Goal: Communication & Community: Answer question/provide support

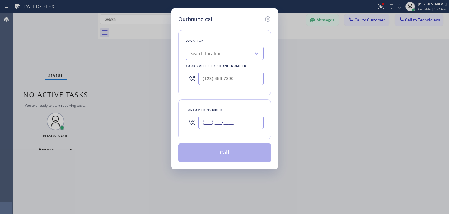
paste input "650) 773-7001"
click at [251, 123] on input "[PHONE_NUMBER]" at bounding box center [231, 122] width 65 height 13
type input "[PHONE_NUMBER]"
paste input "5 Star Appliance Repair"
type input "5 Star Appliance Repair"
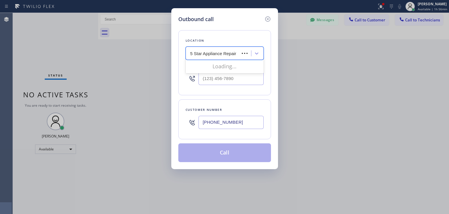
scroll to position [0, 6]
click at [233, 50] on div "5 Star Appliance Repair 5 Star Appliance Repair" at bounding box center [214, 53] width 52 height 10
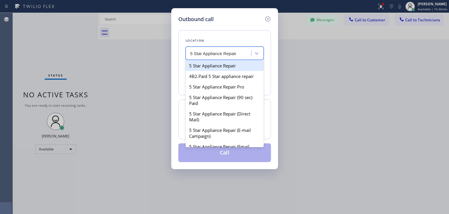
click at [227, 66] on div "5 Star Appliance Repair" at bounding box center [225, 65] width 78 height 11
type input "[PHONE_NUMBER]"
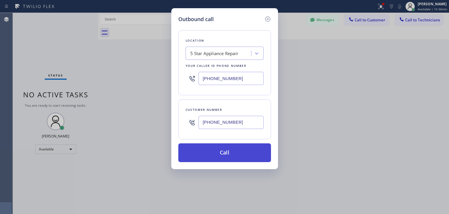
drag, startPoint x: 232, startPoint y: 141, endPoint x: 232, endPoint y: 150, distance: 9.4
click at [232, 150] on div "Location 5 Star Appliance Repair Your caller id phone number [PHONE_NUMBER] Cus…" at bounding box center [224, 92] width 93 height 139
click at [232, 150] on button "Call" at bounding box center [224, 152] width 93 height 19
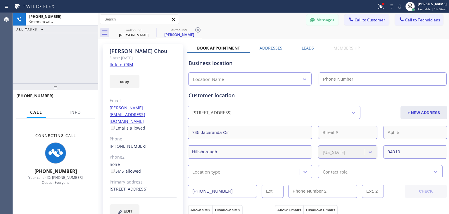
type input "[PHONE_NUMBER]"
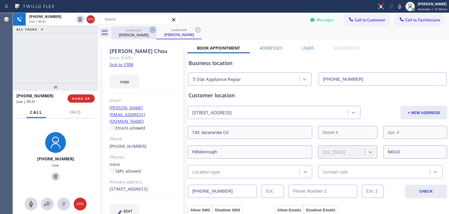
click at [152, 28] on icon at bounding box center [152, 29] width 7 height 7
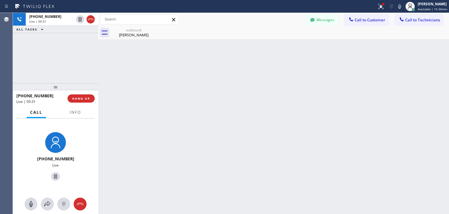
click at [0, 0] on icon at bounding box center [0, 0] width 0 height 0
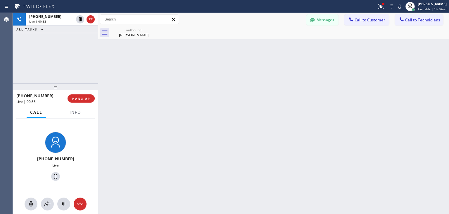
click at [0, 0] on icon at bounding box center [0, 0] width 0 height 0
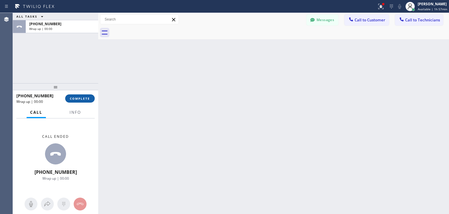
click at [80, 98] on span "COMPLETE" at bounding box center [80, 98] width 20 height 4
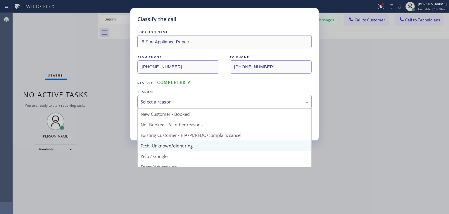
drag, startPoint x: 224, startPoint y: 102, endPoint x: 201, endPoint y: 145, distance: 48.3
click at [201, 109] on div "Select a reason New Customer - Booked Not Booked - All other reasons Existing C…" at bounding box center [225, 102] width 174 height 14
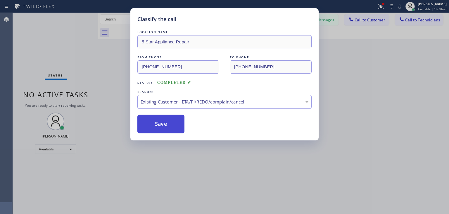
drag, startPoint x: 215, startPoint y: 134, endPoint x: 147, endPoint y: 128, distance: 68.7
click at [147, 128] on button "Save" at bounding box center [161, 123] width 47 height 19
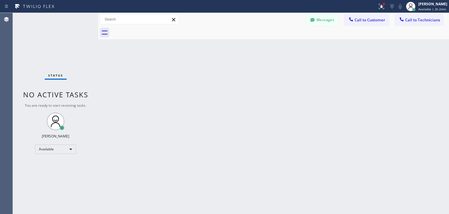
click at [417, 26] on div at bounding box center [280, 32] width 338 height 13
click at [411, 19] on span "Call to Technicians" at bounding box center [422, 19] width 35 height 5
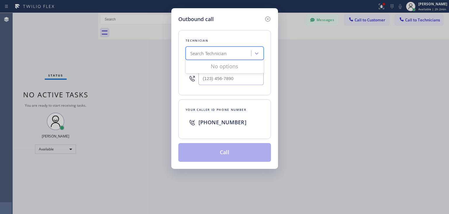
click at [214, 51] on div "Search Technician" at bounding box center [208, 53] width 36 height 7
type input "a"
type input "[PERSON_NAME]"
click at [236, 68] on div "[PERSON_NAME]" at bounding box center [225, 65] width 78 height 11
type input "[PHONE_NUMBER]"
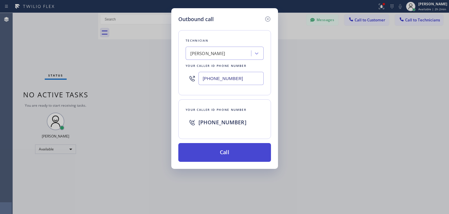
click at [229, 143] on button "Call" at bounding box center [224, 152] width 93 height 19
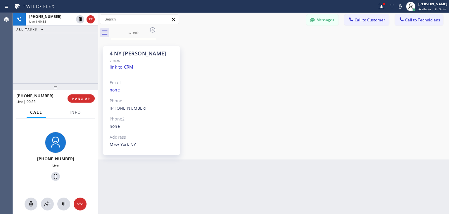
click at [314, 211] on div "Back to Dashboard Change Sender ID Customers Technicians (201) 214-126 SEARCH R…" at bounding box center [273, 113] width 351 height 201
click at [86, 97] on span "HANG UP" at bounding box center [81, 98] width 18 height 4
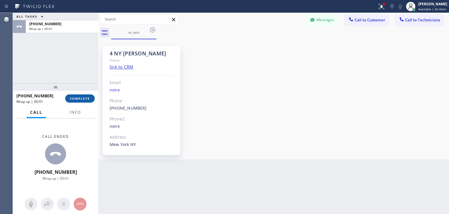
click at [86, 97] on span "COMPLETE" at bounding box center [80, 98] width 20 height 4
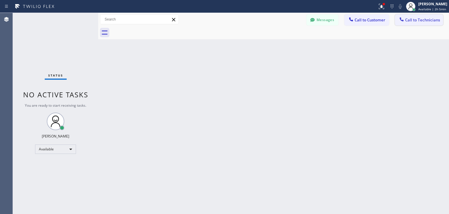
click at [412, 22] on span "Call to Technicians" at bounding box center [422, 19] width 35 height 5
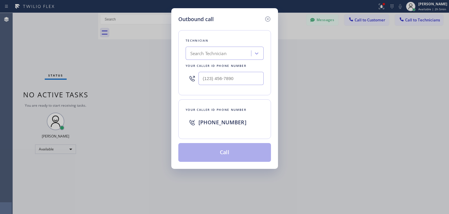
click at [240, 50] on div "Search Technician" at bounding box center [220, 53] width 64 height 10
type input "niles"
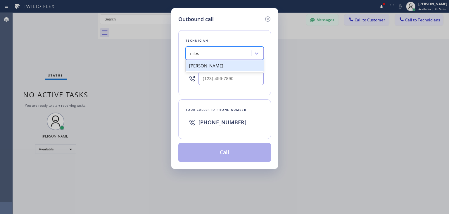
click at [234, 63] on div "[PERSON_NAME]" at bounding box center [225, 65] width 78 height 11
type input "[PHONE_NUMBER]"
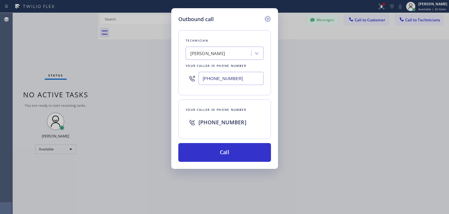
click at [269, 19] on icon at bounding box center [267, 19] width 7 height 7
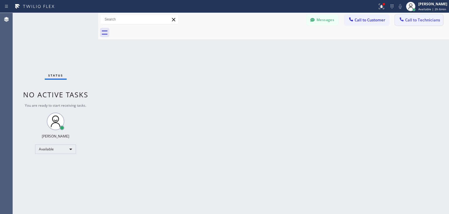
click at [421, 16] on button "Call to Technicians" at bounding box center [419, 19] width 48 height 11
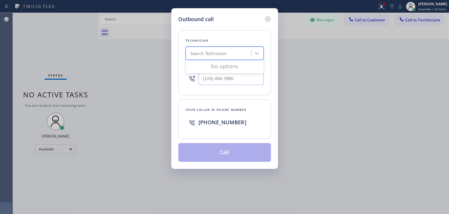
click at [229, 58] on div "Search Technician" at bounding box center [220, 53] width 64 height 10
type input "[PERSON_NAME]"
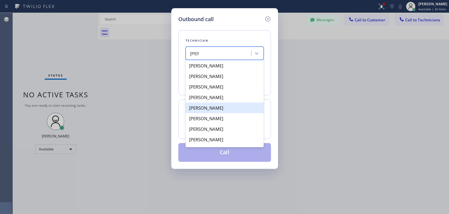
scroll to position [9, 0]
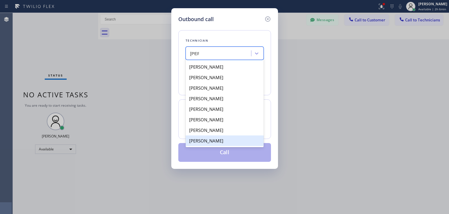
click at [231, 136] on div "[PERSON_NAME]" at bounding box center [225, 140] width 78 height 11
type input "[PHONE_NUMBER]"
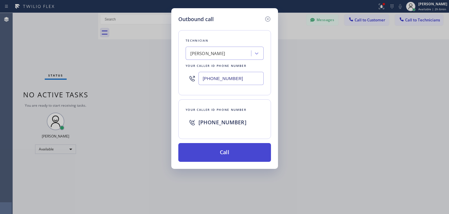
click at [230, 157] on button "Call" at bounding box center [224, 152] width 93 height 19
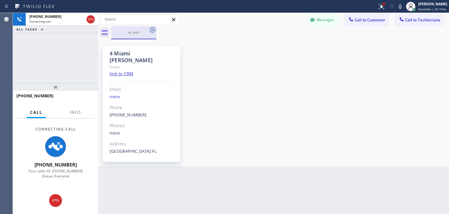
click at [153, 29] on icon at bounding box center [152, 29] width 5 height 5
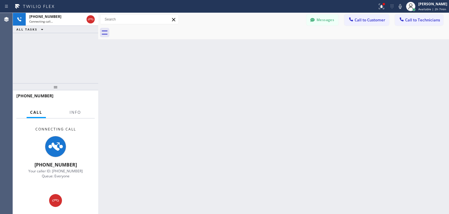
click at [153, 29] on div at bounding box center [280, 32] width 338 height 13
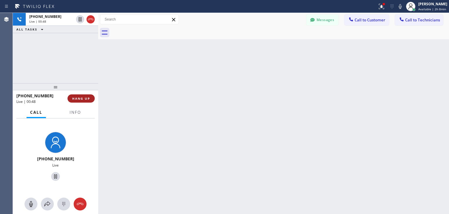
click at [87, 100] on span "HANG UP" at bounding box center [81, 98] width 18 height 4
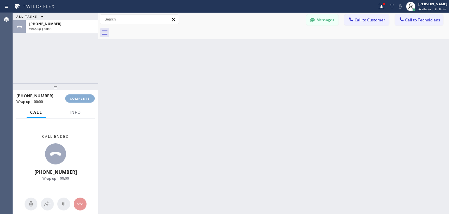
click at [87, 100] on span "COMPLETE" at bounding box center [80, 98] width 20 height 4
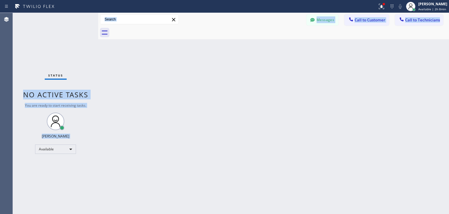
click at [323, 194] on div "Status No active tasks You are ready to start receiving tasks. [PERSON_NAME] Av…" at bounding box center [231, 113] width 436 height 201
click at [418, 23] on button "Call to Technicians" at bounding box center [419, 19] width 48 height 11
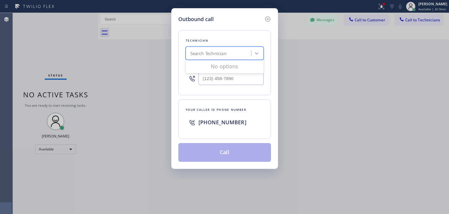
click at [215, 49] on div "Search Technician" at bounding box center [220, 53] width 64 height 10
type input "[PERSON_NAME]"
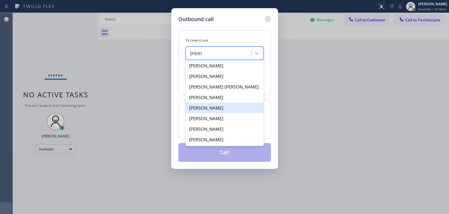
click at [217, 109] on div "[PERSON_NAME]" at bounding box center [225, 107] width 78 height 11
type input "[PHONE_NUMBER]"
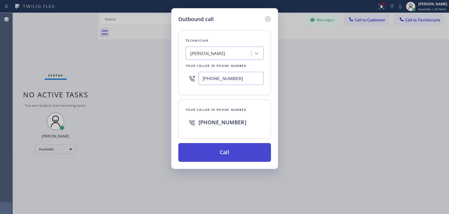
click at [228, 150] on button "Call" at bounding box center [224, 152] width 93 height 19
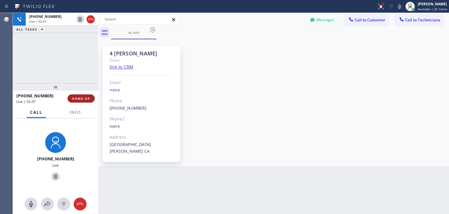
click at [76, 94] on button "HANG UP" at bounding box center [81, 98] width 27 height 8
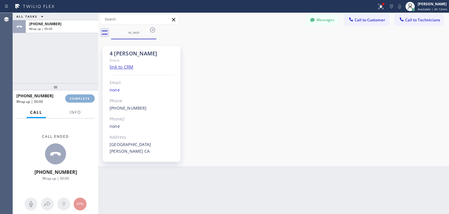
click at [76, 94] on button "COMPLETE" at bounding box center [80, 98] width 30 height 8
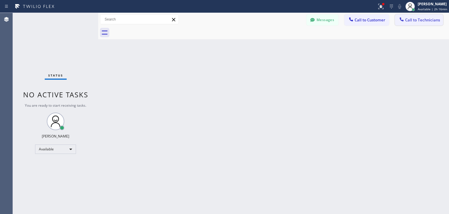
click at [410, 23] on button "Call to Technicians" at bounding box center [419, 19] width 48 height 11
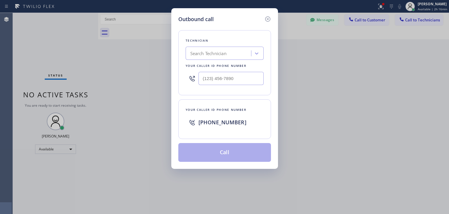
click at [228, 46] on div "Technician Search Technician Your caller id phone number" at bounding box center [224, 62] width 93 height 65
type input "[PERSON_NAME]"
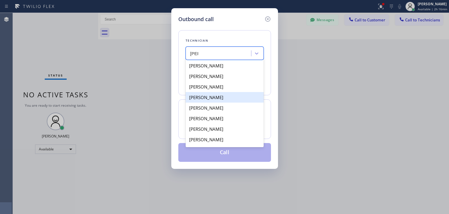
click at [233, 98] on div "[PERSON_NAME]" at bounding box center [225, 97] width 78 height 11
type input "[PHONE_NUMBER]"
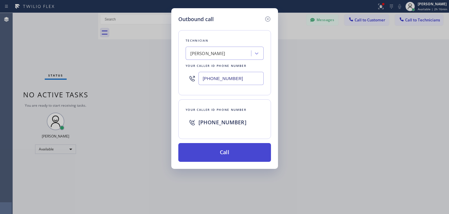
click at [225, 143] on button "Call" at bounding box center [224, 152] width 93 height 19
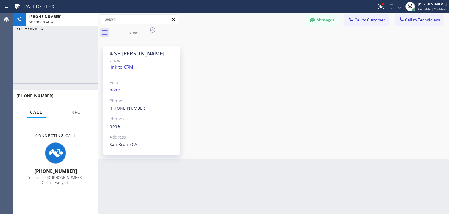
scroll to position [5449, 0]
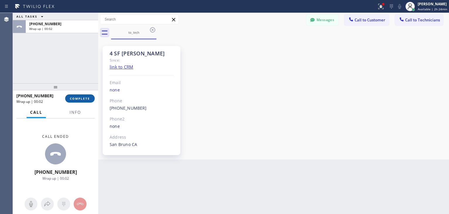
click at [80, 100] on span "COMPLETE" at bounding box center [80, 98] width 20 height 4
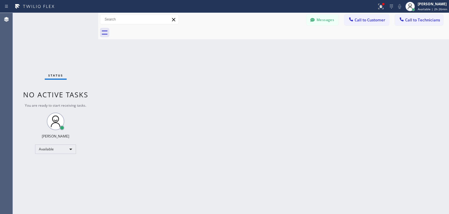
click at [424, 26] on div at bounding box center [280, 32] width 338 height 13
click at [424, 22] on span "Call to Technicians" at bounding box center [422, 19] width 35 height 5
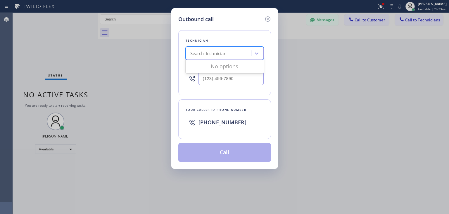
click at [215, 51] on div "Search Technician" at bounding box center [208, 53] width 36 height 7
type input "ole"
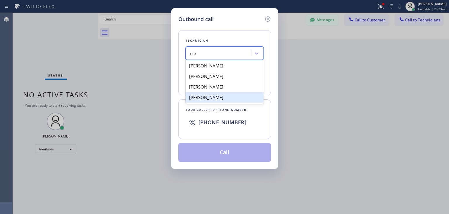
click at [240, 96] on div "[PERSON_NAME]" at bounding box center [225, 97] width 78 height 11
type input "[PHONE_NUMBER]"
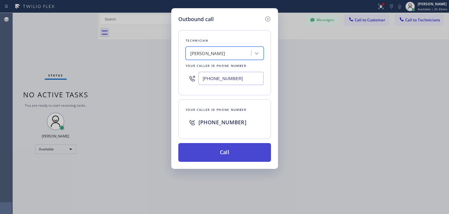
click at [236, 152] on button "Call" at bounding box center [224, 152] width 93 height 19
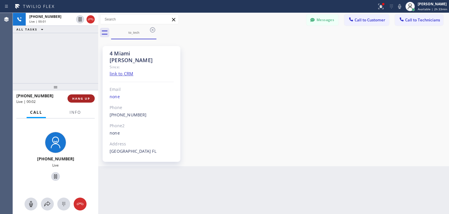
click at [84, 97] on span "HANG UP" at bounding box center [81, 98] width 18 height 4
click at [261, 31] on div "[PHONE_NUMBER] Live | 00:02 ALL TASKS ALL TASKS ACTIVE TASKS TASKS IN WRAP UP […" at bounding box center [231, 113] width 436 height 201
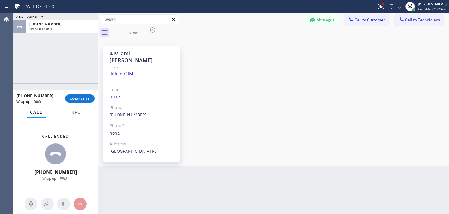
click at [424, 21] on span "Call to Technicians" at bounding box center [422, 19] width 35 height 5
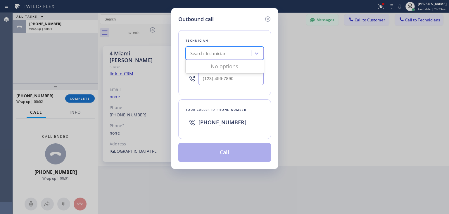
click at [244, 56] on div "Search Technician" at bounding box center [220, 53] width 64 height 10
type input "olek"
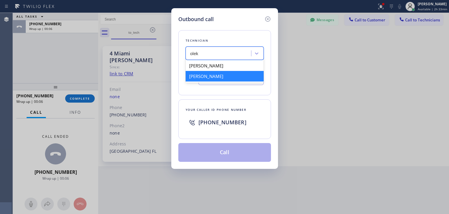
click at [240, 78] on div "[PERSON_NAME]" at bounding box center [225, 76] width 78 height 11
type input "[PHONE_NUMBER]"
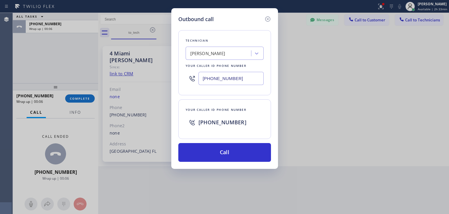
click at [240, 78] on input "[PHONE_NUMBER]" at bounding box center [231, 78] width 65 height 13
click at [238, 138] on div "Technician [PERSON_NAME] Your caller id phone number [PHONE_NUMBER] Your caller…" at bounding box center [224, 92] width 93 height 138
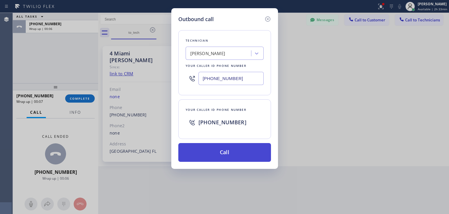
click at [239, 159] on button "Call" at bounding box center [224, 152] width 93 height 19
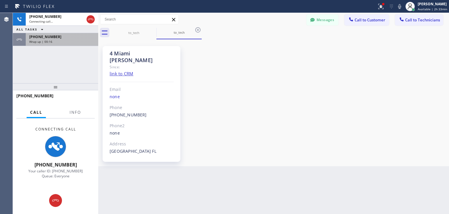
drag, startPoint x: 77, startPoint y: 33, endPoint x: 76, endPoint y: 44, distance: 11.2
click at [76, 44] on div "[PHONE_NUMBER] Connecting call… ALL TASKS ALL TASKS ACTIVE TASKS TASKS IN WRAP …" at bounding box center [55, 29] width 85 height 33
click at [76, 44] on div "[PHONE_NUMBER] Wrap up | 00:17" at bounding box center [61, 39] width 70 height 13
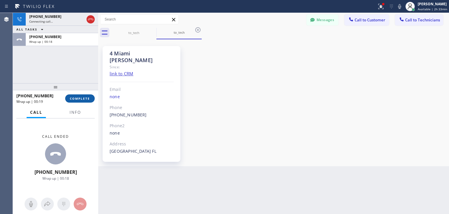
click at [87, 99] on span "COMPLETE" at bounding box center [80, 98] width 20 height 4
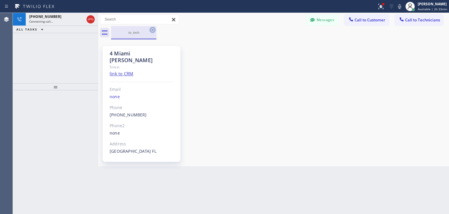
click at [149, 29] on icon at bounding box center [152, 29] width 7 height 7
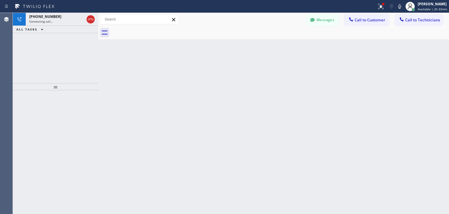
click at [149, 29] on div at bounding box center [280, 32] width 338 height 13
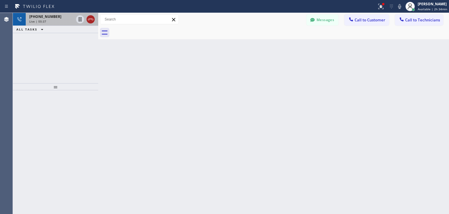
click at [88, 19] on icon at bounding box center [90, 19] width 5 height 2
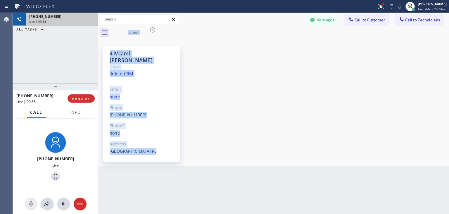
click at [88, 19] on div "Live | 00:38" at bounding box center [62, 21] width 66 height 4
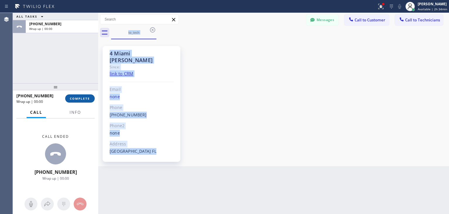
click at [83, 97] on span "COMPLETE" at bounding box center [80, 98] width 20 height 4
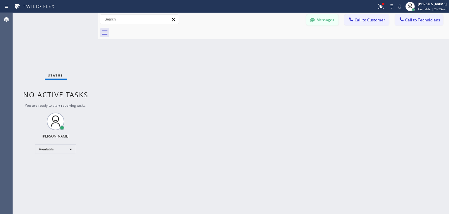
click at [312, 17] on button "Messages" at bounding box center [323, 19] width 32 height 11
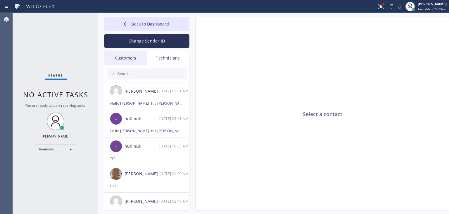
click at [161, 75] on input "text" at bounding box center [152, 74] width 70 height 12
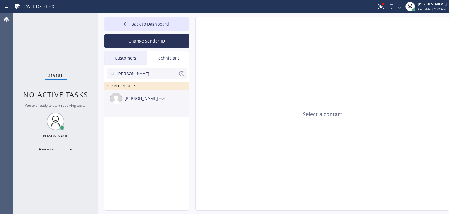
type input "[PERSON_NAME]"
click at [149, 104] on div "[PERSON_NAME] --:--" at bounding box center [146, 99] width 85 height 18
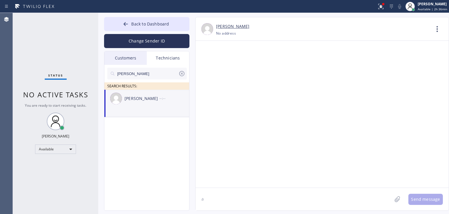
click at [230, 191] on textarea "a" at bounding box center [294, 199] width 197 height 23
type textarea "added that 2-5 customer, check slack please"
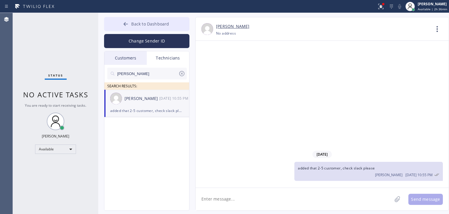
click at [155, 21] on span "Back to Dashboard" at bounding box center [150, 24] width 38 height 6
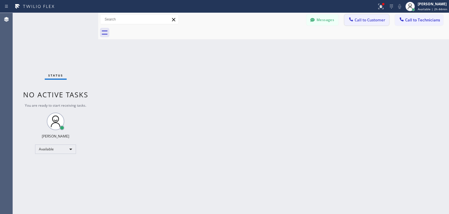
drag, startPoint x: 362, startPoint y: 28, endPoint x: 367, endPoint y: 24, distance: 6.6
click at [367, 24] on div "Messages Call to Customer Call to Technicians Outbound call Location 5 Star App…" at bounding box center [273, 26] width 351 height 26
click at [367, 24] on button "Call to Customer" at bounding box center [367, 19] width 45 height 11
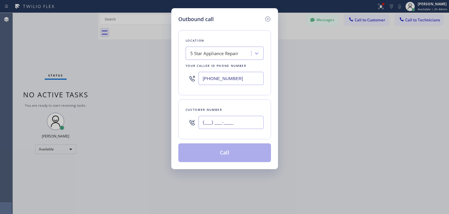
click at [258, 122] on input "(___) ___-____" at bounding box center [231, 122] width 65 height 13
paste input "650) 784-8141"
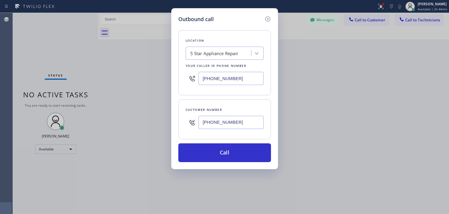
type input "[PHONE_NUMBER]"
paste input "Spectrum Appliance Repair"
type input "Spectrum Appliance Repair"
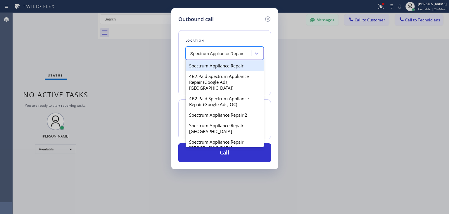
click at [228, 67] on div "Spectrum Appliance Repair" at bounding box center [225, 65] width 78 height 11
type input "[PHONE_NUMBER]"
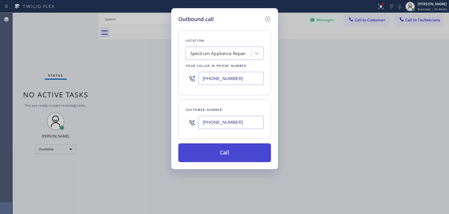
click at [231, 143] on button "Call" at bounding box center [224, 152] width 93 height 19
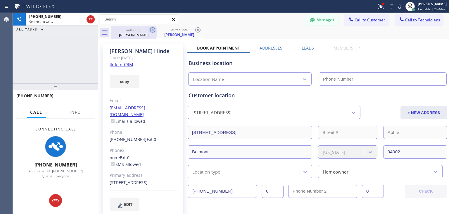
click at [152, 32] on icon at bounding box center [152, 29] width 5 height 5
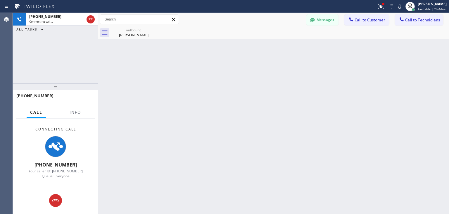
click at [0, 0] on icon at bounding box center [0, 0] width 0 height 0
click at [152, 32] on div at bounding box center [280, 32] width 338 height 13
drag, startPoint x: 152, startPoint y: 32, endPoint x: 269, endPoint y: 188, distance: 195.2
click at [269, 188] on div "Back to Dashboard Change Sender ID Customers Technicians (201) 214-126 SEARCH R…" at bounding box center [273, 113] width 351 height 201
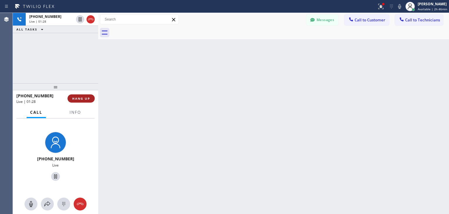
click at [87, 99] on span "HANG UP" at bounding box center [81, 98] width 18 height 4
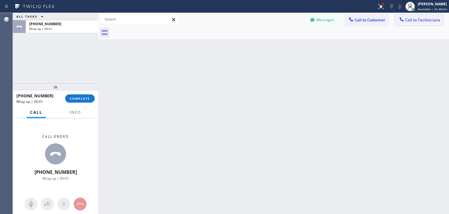
click at [428, 24] on button "Call to Technicians" at bounding box center [419, 19] width 48 height 11
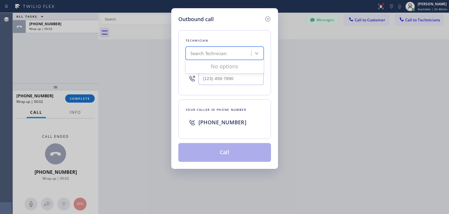
click at [203, 57] on div "Search Technician" at bounding box center [220, 53] width 64 height 10
type input "[PERSON_NAME]"
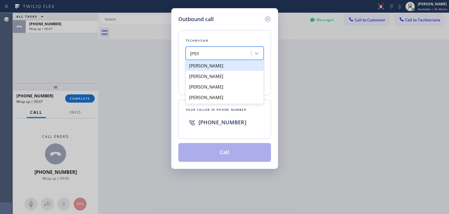
click at [233, 69] on div "[PERSON_NAME]" at bounding box center [225, 65] width 78 height 11
type input "[PHONE_NUMBER]"
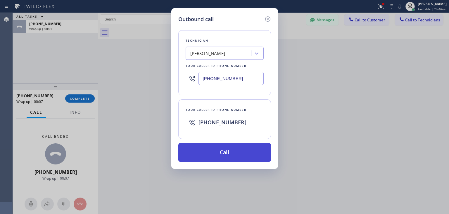
click at [225, 159] on button "Call" at bounding box center [224, 152] width 93 height 19
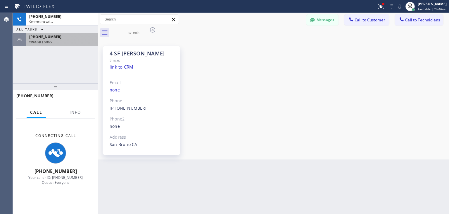
click at [70, 38] on div "[PHONE_NUMBER]" at bounding box center [62, 36] width 66 height 5
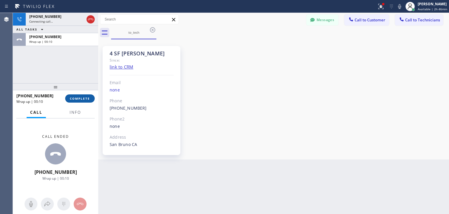
click at [76, 97] on span "COMPLETE" at bounding box center [80, 98] width 20 height 4
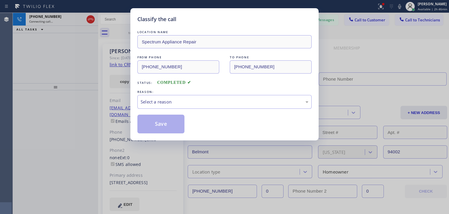
type input "[PHONE_NUMBER]"
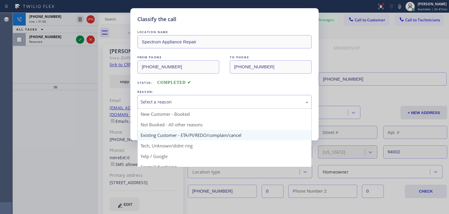
drag, startPoint x: 187, startPoint y: 96, endPoint x: 194, endPoint y: 134, distance: 38.7
click at [194, 109] on div "Select a reason New Customer - Booked Not Booked - All other reasons Existing C…" at bounding box center [225, 102] width 174 height 14
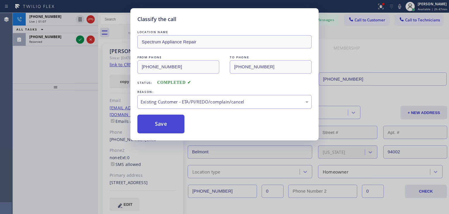
click at [166, 123] on button "Save" at bounding box center [161, 123] width 47 height 19
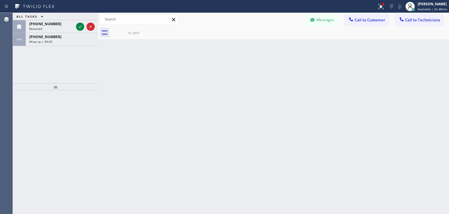
click at [88, 17] on div "ALL TASKS ALL TASKS ACTIVE TASKS TASKS IN WRAP UP [PHONE_NUMBER] Reserved [PHON…" at bounding box center [55, 29] width 85 height 33
click at [84, 45] on div "[PHONE_NUMBER] Wrap up | 00:00" at bounding box center [61, 39] width 70 height 13
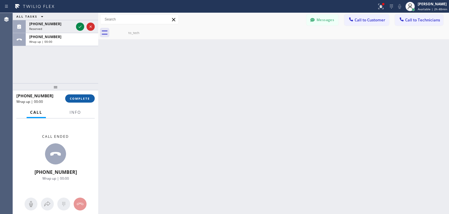
click at [82, 94] on button "COMPLETE" at bounding box center [80, 98] width 30 height 8
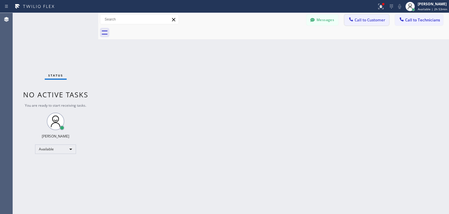
click at [371, 23] on span "Call to Customer" at bounding box center [370, 19] width 31 height 5
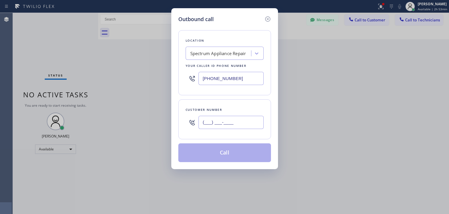
paste input "213) 595-2274"
click at [236, 126] on input "[PHONE_NUMBER]" at bounding box center [231, 122] width 65 height 13
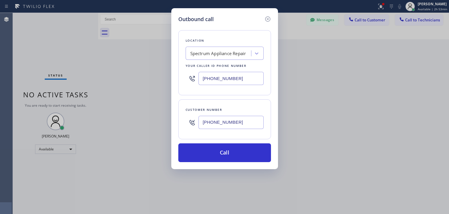
type input "[PHONE_NUMBER]"
paste input "Pasadena Appliance Repair"
type input "Pasadena Appliance Repair"
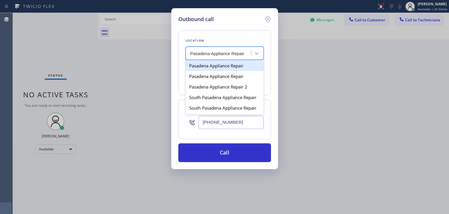
click at [224, 66] on div "Pasadena Appliance Repair" at bounding box center [225, 65] width 78 height 11
type input "[PHONE_NUMBER]"
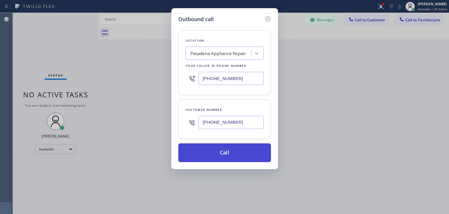
drag, startPoint x: 218, startPoint y: 170, endPoint x: 231, endPoint y: 150, distance: 23.6
click at [231, 150] on div "Outbound call Location [GEOGRAPHIC_DATA] Appliance Repair Your caller id phone …" at bounding box center [224, 107] width 449 height 214
click at [231, 150] on button "Call" at bounding box center [224, 152] width 93 height 19
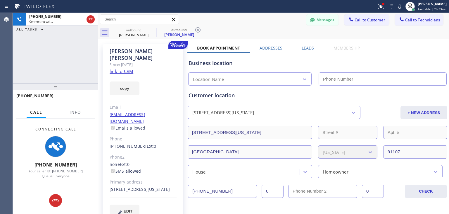
type input "[PHONE_NUMBER]"
click at [317, 22] on button "Messages" at bounding box center [323, 19] width 32 height 11
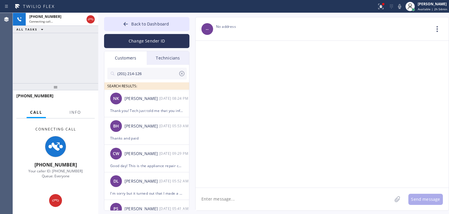
click at [153, 75] on input "(201) 214-126" at bounding box center [148, 74] width 62 height 12
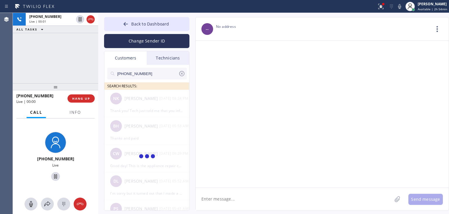
click at [153, 75] on input "[PHONE_NUMBER]" at bounding box center [148, 74] width 62 height 12
click at [153, 75] on input "(213) 595-227_" at bounding box center [148, 74] width 62 height 12
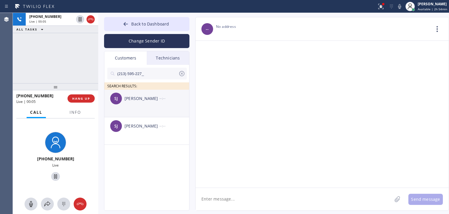
click at [165, 106] on div "[PERSON_NAME] --:--" at bounding box center [146, 99] width 85 height 18
click at [274, 183] on div at bounding box center [322, 114] width 253 height 147
click at [85, 100] on button "HANG UP" at bounding box center [81, 98] width 27 height 8
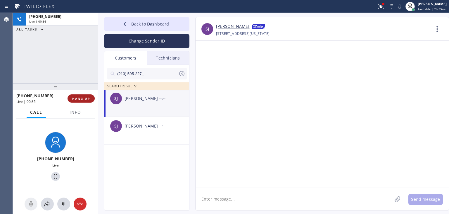
click at [85, 100] on button "HANG UP" at bounding box center [81, 98] width 27 height 8
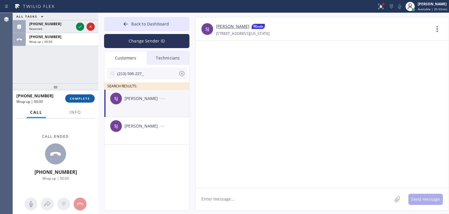
click at [85, 100] on button "COMPLETE" at bounding box center [80, 98] width 30 height 8
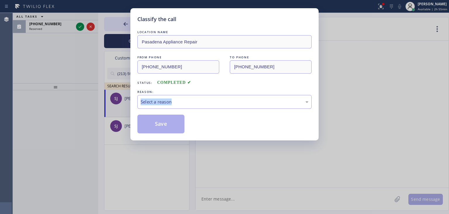
click at [85, 100] on div "Classify the call LOCATION NAME Pasadena Appliance Repair FROM PHONE [PHONE_NUM…" at bounding box center [224, 107] width 449 height 214
click at [219, 109] on div "LOCATION NAME [GEOGRAPHIC_DATA] Appliance Repair FROM PHONE [PHONE_NUMBER] TO P…" at bounding box center [225, 81] width 174 height 104
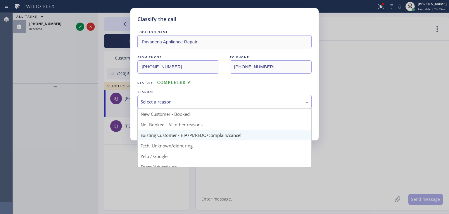
drag, startPoint x: 231, startPoint y: 101, endPoint x: 206, endPoint y: 139, distance: 45.5
click at [206, 109] on div "Select a reason New Customer - Booked Not Booked - All other reasons Existing C…" at bounding box center [225, 102] width 174 height 14
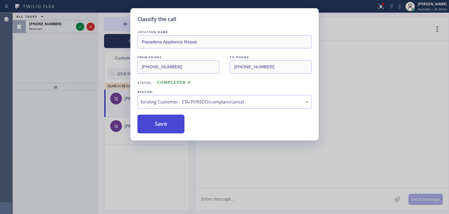
click at [158, 130] on button "Save" at bounding box center [161, 123] width 47 height 19
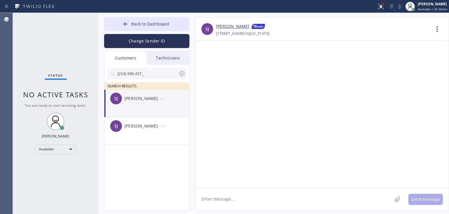
click at [273, 197] on textarea at bounding box center [294, 199] width 197 height 23
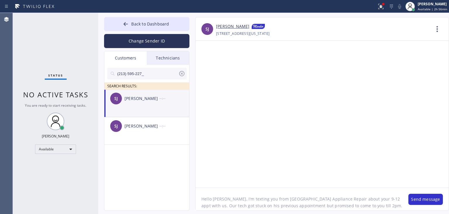
scroll to position [5, 0]
type textarea "Hello [PERSON_NAME], I'm texting you from [GEOGRAPHIC_DATA] Appliance Repair ab…"
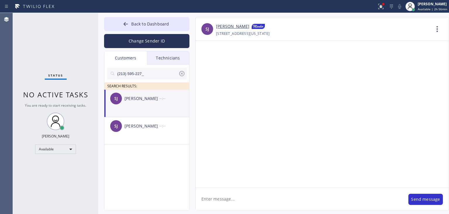
scroll to position [0, 0]
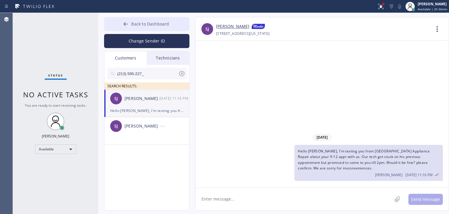
click at [168, 30] on button "Back to Dashboard" at bounding box center [146, 24] width 85 height 14
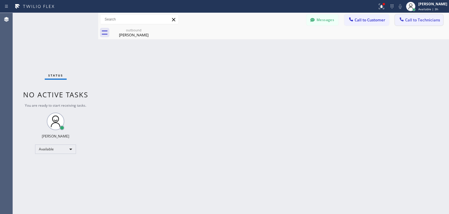
click at [411, 16] on button "Call to Technicians" at bounding box center [419, 19] width 48 height 11
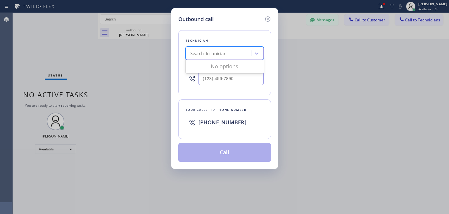
click at [209, 51] on div "Search Technician" at bounding box center [208, 53] width 36 height 7
type input "[PERSON_NAME]"
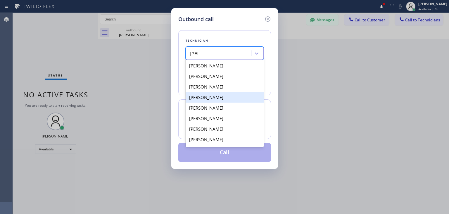
click at [234, 102] on div "[PERSON_NAME]" at bounding box center [225, 97] width 78 height 11
type input "[PHONE_NUMBER]"
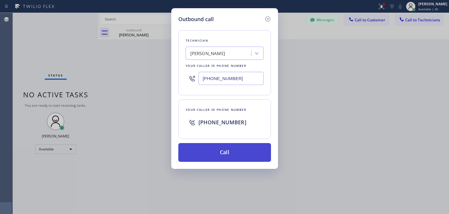
click at [232, 144] on button "Call" at bounding box center [224, 152] width 93 height 19
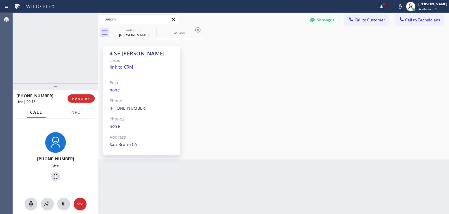
scroll to position [5449, 0]
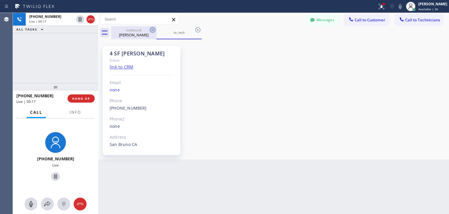
click at [153, 31] on icon at bounding box center [152, 29] width 7 height 7
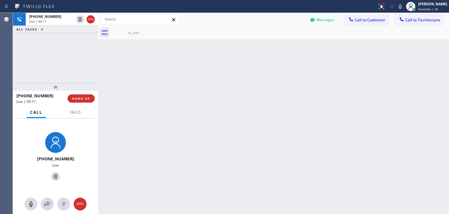
click at [0, 0] on icon at bounding box center [0, 0] width 0 height 0
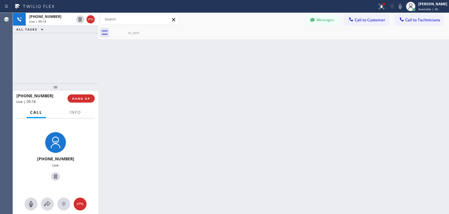
click at [0, 0] on icon at bounding box center [0, 0] width 0 height 0
click at [98, 142] on div at bounding box center [98, 113] width 0 height 201
click at [98, 143] on div at bounding box center [98, 113] width 0 height 201
click at [87, 101] on button "HANG UP" at bounding box center [81, 98] width 27 height 8
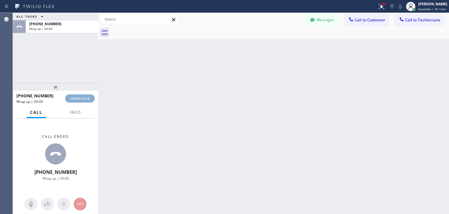
click at [87, 101] on button "COMPLETE" at bounding box center [80, 98] width 30 height 8
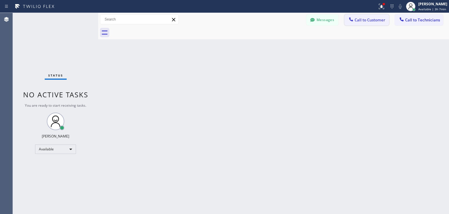
click at [380, 20] on span "Call to Customer" at bounding box center [370, 19] width 31 height 5
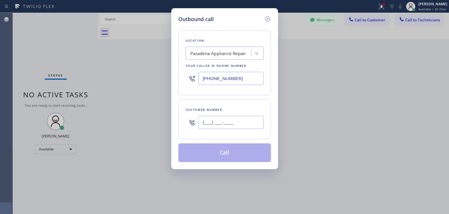
paste input "415) 260-1538"
click at [214, 120] on input "[PHONE_NUMBER]" at bounding box center [231, 122] width 65 height 13
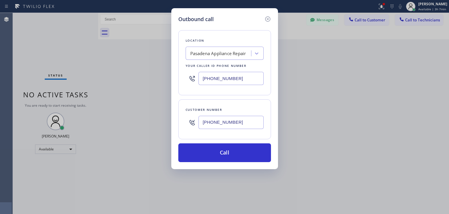
type input "[PHONE_NUMBER]"
click at [227, 46] on div "Location [GEOGRAPHIC_DATA] Appliance Repair Your caller id phone number [PHONE_…" at bounding box center [224, 62] width 93 height 65
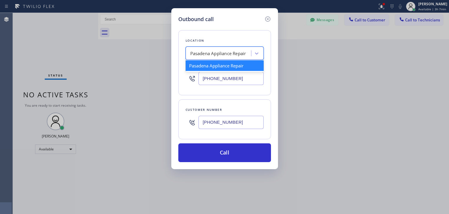
click at [228, 49] on div "Pasadena Appliance Repair" at bounding box center [220, 53] width 64 height 10
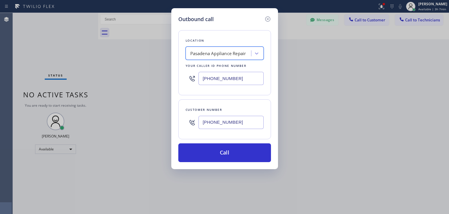
paste input "Viking Repair Service"
type input "Viking Repair Service"
click at [228, 49] on div "Pasadena Appliance Repair Viking Repair Service" at bounding box center [220, 53] width 64 height 10
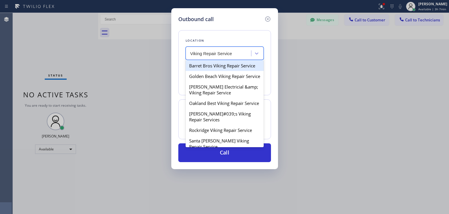
scroll to position [0, 0]
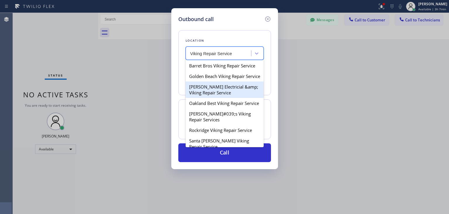
drag, startPoint x: 230, startPoint y: 63, endPoint x: 229, endPoint y: 98, distance: 35.1
click at [229, 98] on div "Barret Bros Viking Repair Service Golden Beach Viking Repair Service [PERSON_NA…" at bounding box center [225, 103] width 78 height 88
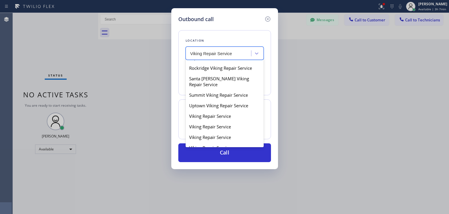
scroll to position [67, 0]
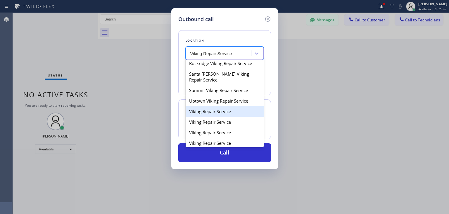
click at [221, 116] on div "Viking Repair Service" at bounding box center [225, 111] width 78 height 11
type input "[PHONE_NUMBER]"
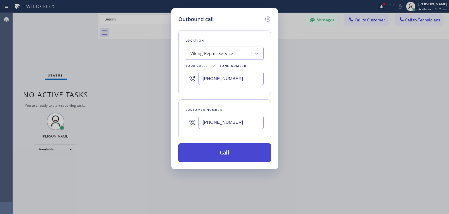
click at [229, 151] on button "Call" at bounding box center [224, 152] width 93 height 19
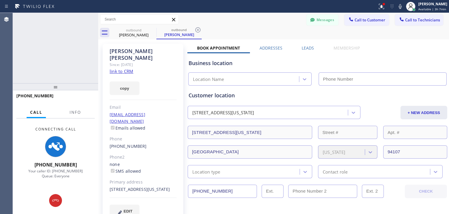
type input "[PHONE_NUMBER]"
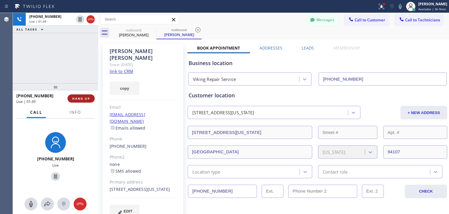
click at [85, 98] on span "HANG UP" at bounding box center [81, 98] width 18 height 4
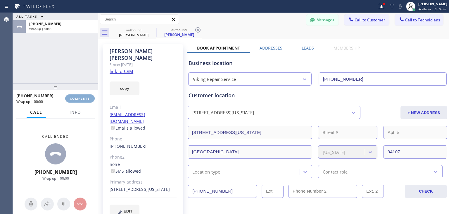
click at [85, 98] on span "COMPLETE" at bounding box center [80, 98] width 20 height 4
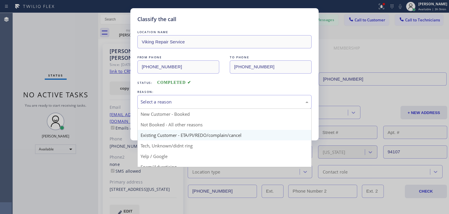
drag, startPoint x: 173, startPoint y: 96, endPoint x: 187, endPoint y: 133, distance: 39.7
click at [187, 109] on div "Select a reason New Customer - Booked Not Booked - All other reasons Existing C…" at bounding box center [225, 102] width 174 height 14
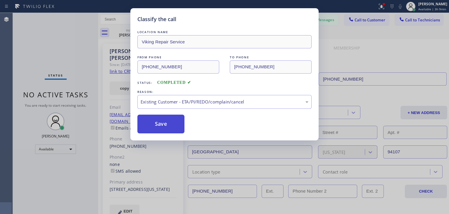
drag, startPoint x: 187, startPoint y: 133, endPoint x: 172, endPoint y: 129, distance: 16.2
click at [172, 129] on button "Save" at bounding box center [161, 123] width 47 height 19
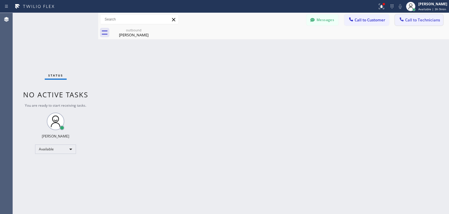
click at [424, 20] on span "Call to Technicians" at bounding box center [422, 19] width 35 height 5
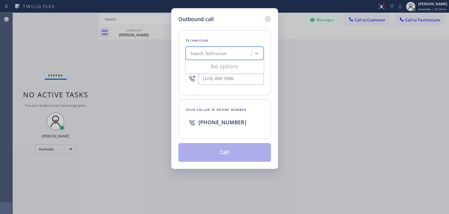
click at [210, 49] on div "Search Technician" at bounding box center [220, 53] width 64 height 10
type input "[PERSON_NAME]"
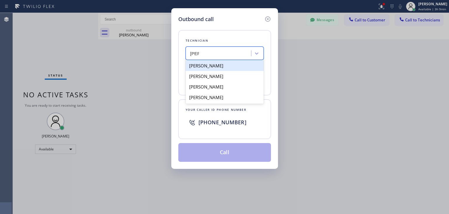
click at [212, 67] on div "[PERSON_NAME]" at bounding box center [225, 65] width 78 height 11
type input "[PHONE_NUMBER]"
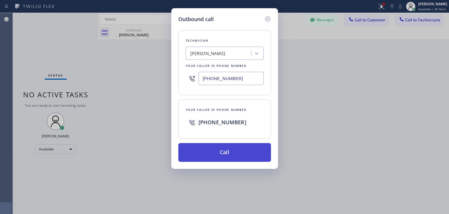
click at [241, 143] on button "Call" at bounding box center [224, 152] width 93 height 19
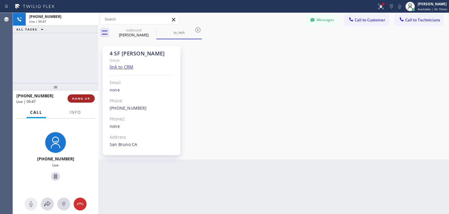
click at [77, 97] on span "HANG UP" at bounding box center [81, 98] width 18 height 4
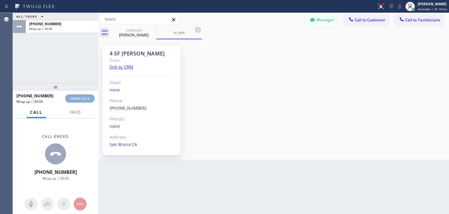
click at [77, 97] on span "COMPLETE" at bounding box center [80, 98] width 20 height 4
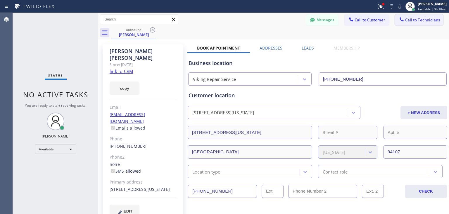
click at [405, 17] on span "Call to Technicians" at bounding box center [422, 19] width 35 height 5
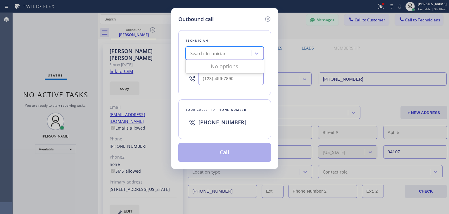
click at [236, 51] on div "Search Technician" at bounding box center [220, 53] width 64 height 10
type input "[PERSON_NAME]"
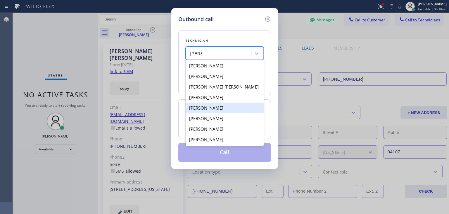
click at [235, 109] on div "[PERSON_NAME]" at bounding box center [225, 107] width 78 height 11
type input "[PHONE_NUMBER]"
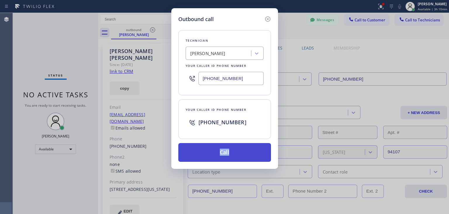
drag, startPoint x: 238, startPoint y: 141, endPoint x: 239, endPoint y: 146, distance: 5.3
click at [239, 146] on div "Technician [PERSON_NAME] Your caller id phone number [PHONE_NUMBER] Your caller…" at bounding box center [224, 92] width 93 height 138
click at [239, 146] on button "Call" at bounding box center [224, 152] width 93 height 19
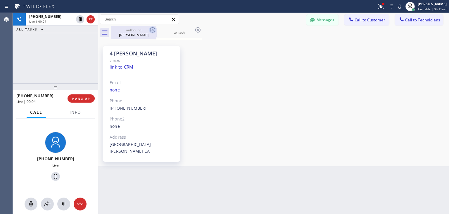
click at [149, 32] on icon at bounding box center [152, 29] width 7 height 7
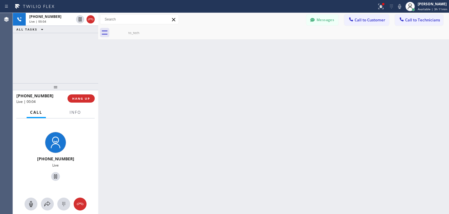
click at [0, 0] on icon at bounding box center [0, 0] width 0 height 0
drag, startPoint x: 98, startPoint y: 63, endPoint x: 126, endPoint y: 72, distance: 29.5
click at [98, 72] on div at bounding box center [98, 113] width 0 height 201
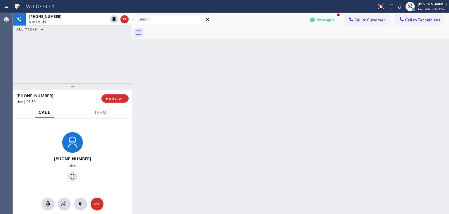
click at [132, 71] on div at bounding box center [132, 113] width 0 height 201
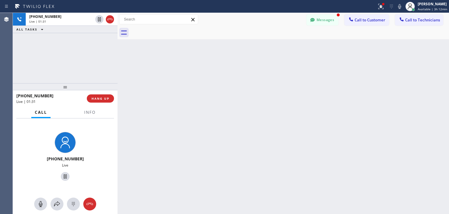
drag, startPoint x: 125, startPoint y: 71, endPoint x: 116, endPoint y: 70, distance: 8.9
click at [118, 70] on div at bounding box center [118, 113] width 0 height 201
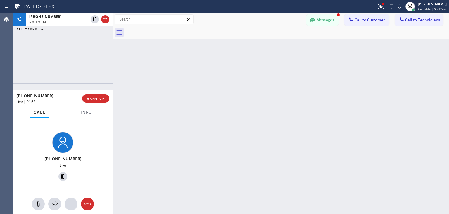
drag, startPoint x: 116, startPoint y: 70, endPoint x: 112, endPoint y: 70, distance: 4.1
click at [113, 70] on div at bounding box center [113, 113] width 0 height 201
click at [113, 63] on div at bounding box center [113, 113] width 0 height 201
click at [112, 64] on div at bounding box center [112, 113] width 0 height 201
click at [312, 21] on icon at bounding box center [313, 20] width 6 height 6
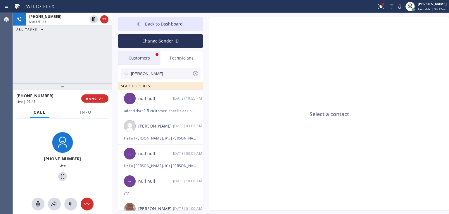
click at [154, 58] on div "Customers" at bounding box center [139, 57] width 42 height 13
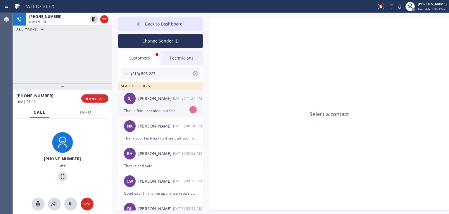
click at [164, 102] on div "[PERSON_NAME] [DATE] 11:31 PM" at bounding box center [160, 99] width 85 height 18
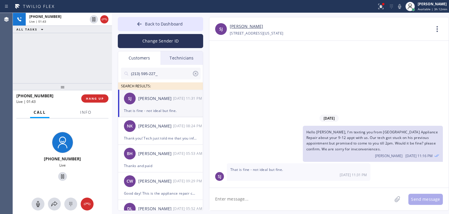
click at [272, 162] on div "[DATE] Hello [PERSON_NAME], I'm texting you from [GEOGRAPHIC_DATA] Appliance Re…" at bounding box center [329, 147] width 240 height 70
drag, startPoint x: 272, startPoint y: 162, endPoint x: 273, endPoint y: 167, distance: 5.3
click at [273, 167] on div "[DATE] Hello [PERSON_NAME], I'm texting you from [GEOGRAPHIC_DATA] Appliance Re…" at bounding box center [329, 147] width 240 height 70
click at [273, 167] on span "That is fine - not ideal but fine." at bounding box center [257, 169] width 53 height 5
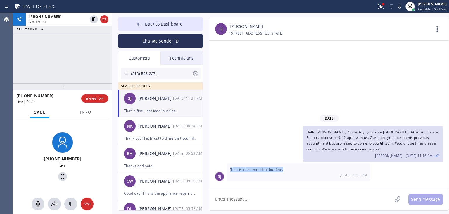
click at [273, 167] on span "That is fine - not ideal but fine." at bounding box center [257, 169] width 53 height 5
click at [198, 75] on icon at bounding box center [195, 73] width 7 height 7
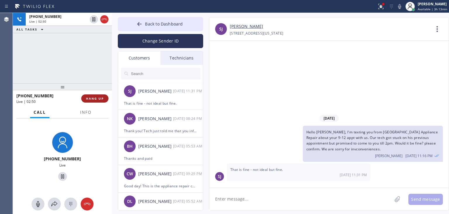
click at [94, 98] on span "HANG UP" at bounding box center [95, 98] width 18 height 4
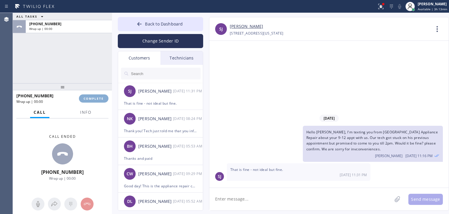
click at [94, 98] on span "COMPLETE" at bounding box center [94, 98] width 20 height 4
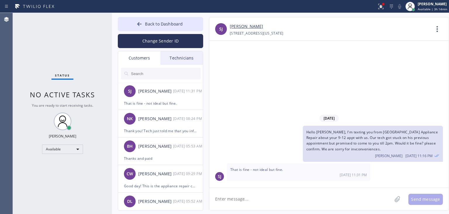
click at [272, 171] on span "That is fine - not ideal but fine." at bounding box center [257, 169] width 53 height 5
copy span "That is fine - not ideal but fine."
click at [350, 193] on textarea at bounding box center [300, 199] width 183 height 23
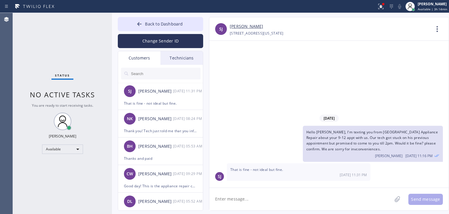
click at [269, 197] on textarea at bounding box center [300, 199] width 183 height 23
type textarea "He can come sooner, he is already free, are you home?"
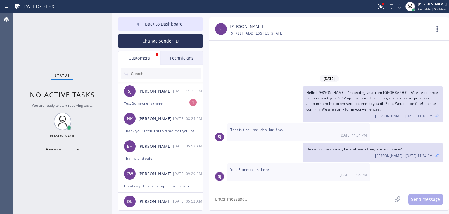
click at [269, 189] on textarea at bounding box center [300, 199] width 183 height 23
type textarea "got it, thank you, will forward to him"
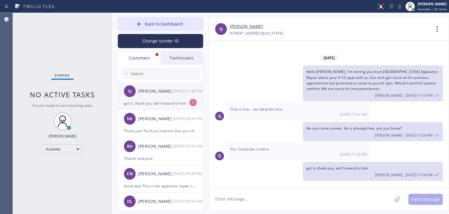
click at [174, 101] on div "got it, thank you, will forward to him" at bounding box center [160, 103] width 73 height 7
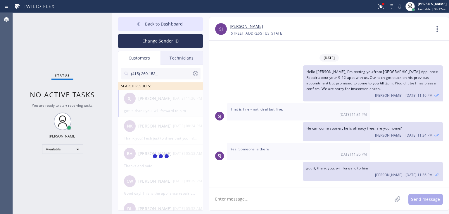
click at [174, 69] on input "(415) 260-153_" at bounding box center [161, 74] width 62 height 12
type input "(415) 260-153"
click at [163, 108] on span at bounding box center [161, 109] width 18 height 7
click at [173, 106] on div "[PERSON_NAME] --:--" at bounding box center [160, 99] width 85 height 18
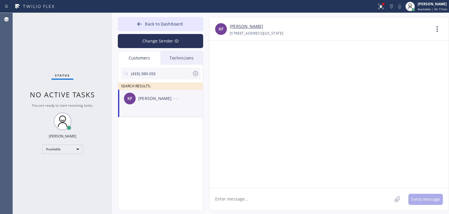
click at [251, 203] on textarea at bounding box center [300, 199] width 183 height 23
type textarea "Hello [PERSON_NAME], I'm texting you"
click at [175, 29] on button "Back to Dashboard" at bounding box center [160, 24] width 85 height 14
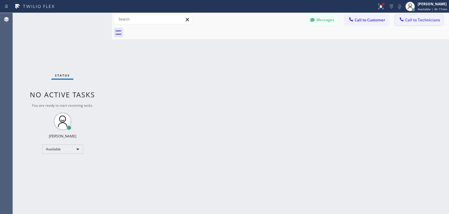
click at [436, 22] on span "Call to Technicians" at bounding box center [422, 19] width 35 height 5
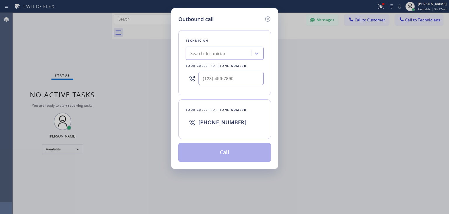
click at [231, 56] on div "Search Technician" at bounding box center [220, 53] width 64 height 10
type input "[PERSON_NAME]"
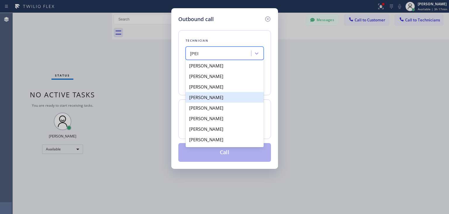
click at [233, 96] on div "[PERSON_NAME]" at bounding box center [225, 97] width 78 height 11
type input "[PHONE_NUMBER]"
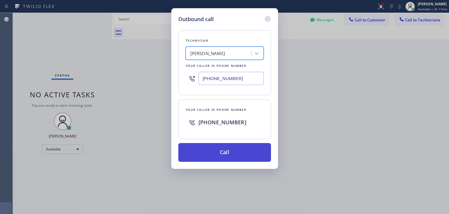
click at [216, 145] on button "Call" at bounding box center [224, 152] width 93 height 19
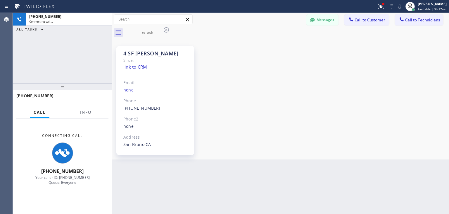
scroll to position [5488, 0]
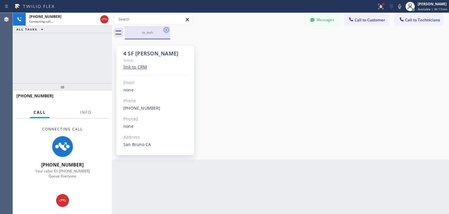
click at [164, 32] on icon at bounding box center [166, 29] width 7 height 7
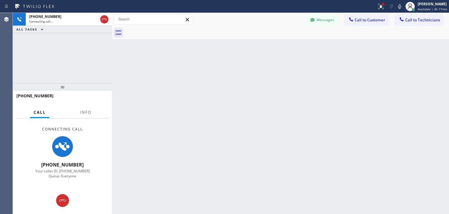
click at [164, 32] on div at bounding box center [287, 32] width 324 height 13
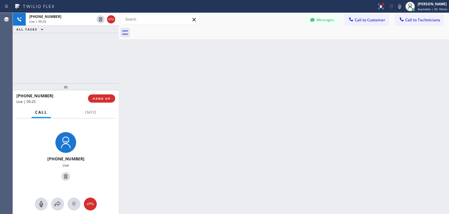
scroll to position [5505, 0]
drag, startPoint x: 111, startPoint y: 67, endPoint x: 118, endPoint y: 68, distance: 6.8
click at [119, 68] on div at bounding box center [119, 113] width 0 height 201
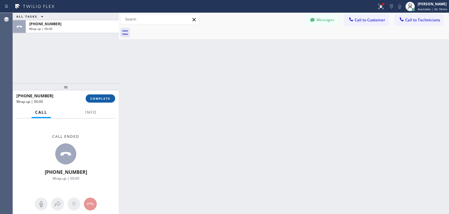
click at [105, 100] on span "COMPLETE" at bounding box center [100, 98] width 20 height 4
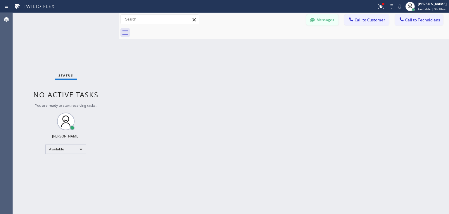
click at [330, 15] on button "Messages" at bounding box center [323, 19] width 32 height 11
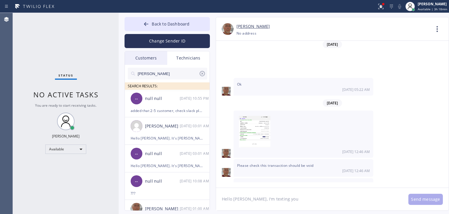
click at [150, 54] on div "Customers" at bounding box center [146, 57] width 42 height 13
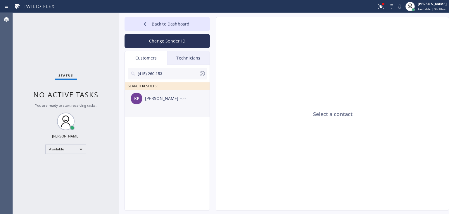
click at [171, 105] on div "[PERSON_NAME] --:--" at bounding box center [167, 99] width 85 height 18
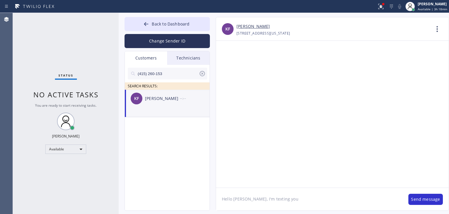
click at [310, 203] on textarea "Hello [PERSON_NAME], I'm texting you" at bounding box center [309, 199] width 187 height 23
paste textarea "Viking Repair Service"
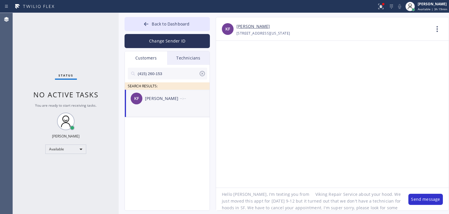
scroll to position [12, 0]
type textarea "Hello [PERSON_NAME], I'm texting you from Viking Repair Service about your hood…"
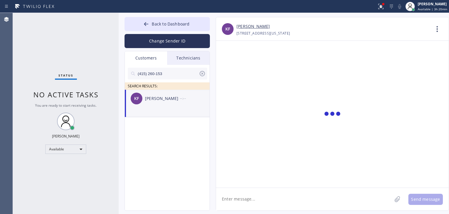
scroll to position [0, 0]
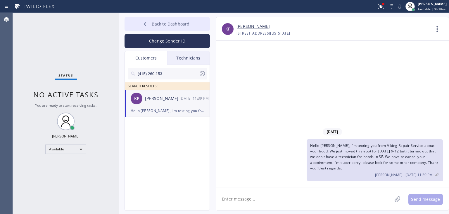
click at [200, 30] on button "Back to Dashboard" at bounding box center [167, 24] width 85 height 14
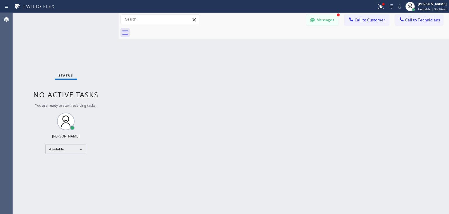
click at [307, 20] on button "Messages" at bounding box center [323, 19] width 32 height 11
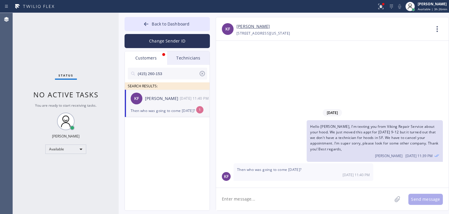
click at [156, 103] on div "[PERSON_NAME] [DATE] 11:40 PM" at bounding box center [167, 99] width 85 height 18
click at [279, 195] on textarea at bounding box center [304, 199] width 176 height 23
type textarea "[PERSON_NAME], but he can do evening stricktly"
click at [317, 197] on textarea at bounding box center [304, 199] width 176 height 23
type textarea "[PERSON_NAME], but he can do it on evening stricktly"
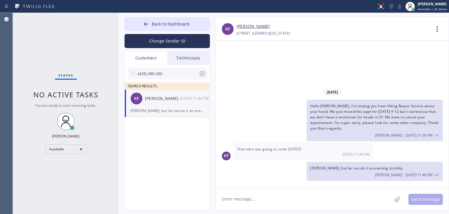
click at [317, 197] on textarea at bounding box center [304, 199] width 176 height 23
type textarea "W"
click at [325, 205] on textarea at bounding box center [304, 199] width 176 height 23
click at [201, 25] on button "Back to Dashboard" at bounding box center [167, 24] width 85 height 14
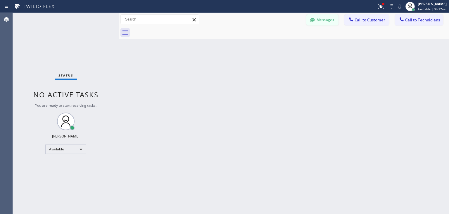
click at [326, 19] on button "Messages" at bounding box center [323, 19] width 32 height 11
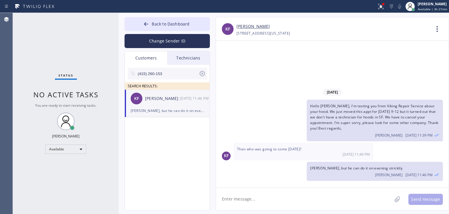
click at [331, 204] on textarea at bounding box center [304, 199] width 176 height 23
type textarea "3-6 stricktly in the eveing, in the mornings he is in [GEOGRAPHIC_DATA]"
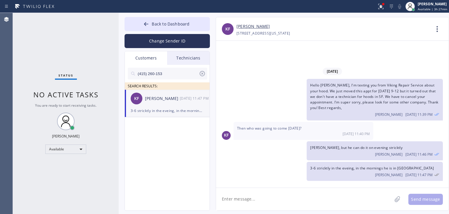
click at [355, 199] on textarea at bounding box center [304, 199] width 176 height 23
click at [201, 28] on button "Back to Dashboard" at bounding box center [167, 24] width 85 height 14
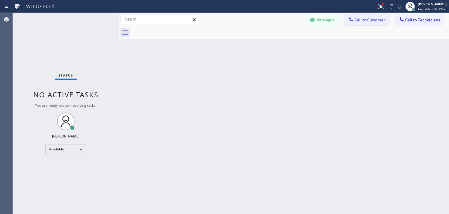
click at [375, 19] on span "Call to Customer" at bounding box center [370, 19] width 31 height 5
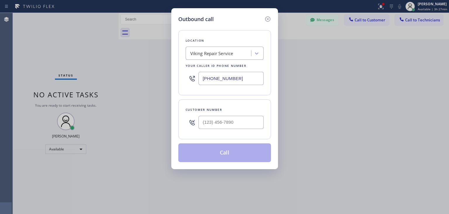
click at [236, 130] on div at bounding box center [231, 122] width 65 height 19
paste input "text"
click at [246, 121] on input "(___) ___-____" at bounding box center [231, 122] width 65 height 13
paste input "847) 810-9194"
type input "[PHONE_NUMBER]"
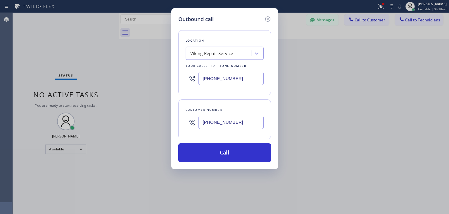
paste input "Viking Repair Pro Hinsdale"
type input "Viking Repair Pro Hinsdale"
click at [217, 59] on div "Viking Repair Pro Hinsdale Viking Repair Pro [GEOGRAPHIC_DATA]" at bounding box center [225, 53] width 78 height 13
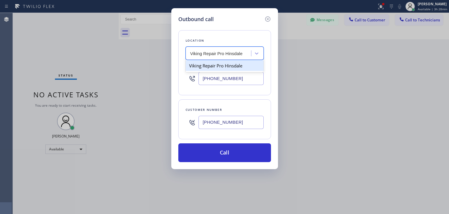
scroll to position [0, 0]
click at [228, 69] on div "Viking Repair Pro Hinsdale" at bounding box center [225, 65] width 78 height 11
type input "[PHONE_NUMBER]"
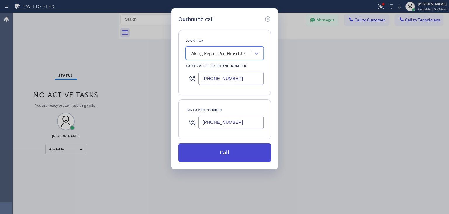
click at [229, 150] on button "Call" at bounding box center [224, 152] width 93 height 19
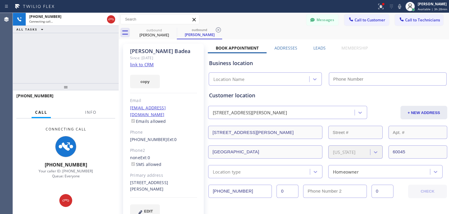
type input "[PHONE_NUMBER]"
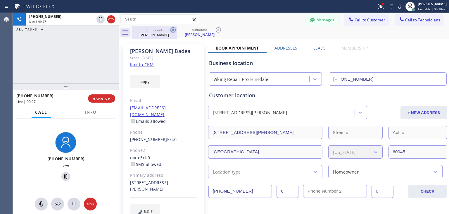
click at [172, 32] on icon at bounding box center [173, 29] width 7 height 7
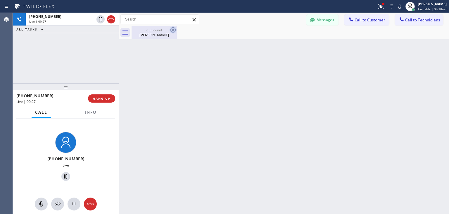
click at [172, 32] on icon at bounding box center [173, 29] width 7 height 7
click at [109, 96] on span "HANG UP" at bounding box center [102, 98] width 18 height 4
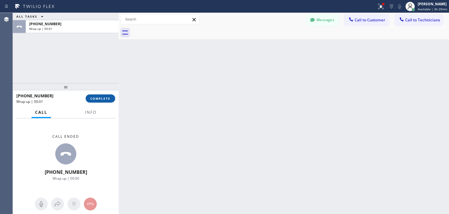
click at [109, 96] on span "COMPLETE" at bounding box center [100, 98] width 20 height 4
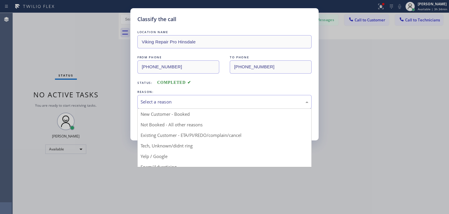
click at [282, 99] on div "Select a reason" at bounding box center [225, 101] width 168 height 7
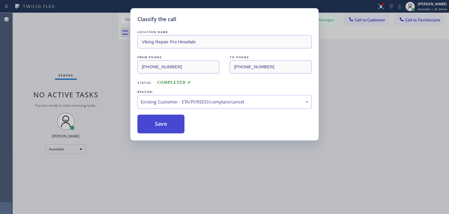
click at [170, 117] on button "Save" at bounding box center [161, 123] width 47 height 19
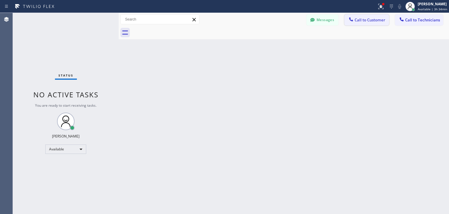
click at [377, 21] on span "Call to Customer" at bounding box center [370, 19] width 31 height 5
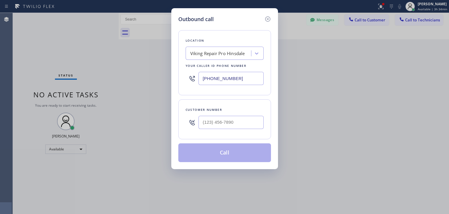
click at [243, 134] on div "Customer number" at bounding box center [224, 119] width 93 height 40
click at [250, 122] on input "(___) ___-____" at bounding box center [231, 122] width 65 height 13
paste input "626) 457-4188"
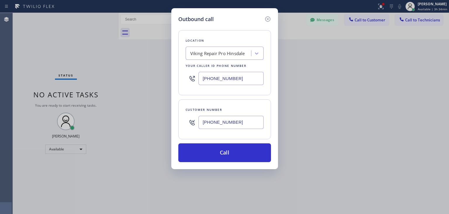
type input "[PHONE_NUMBER]"
paste input "Home Alliance"
type input "Home Alliance"
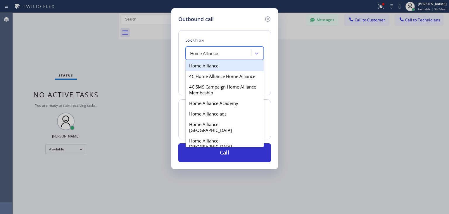
click at [240, 68] on div "Home Alliance" at bounding box center [225, 65] width 78 height 11
type input "[PHONE_NUMBER]"
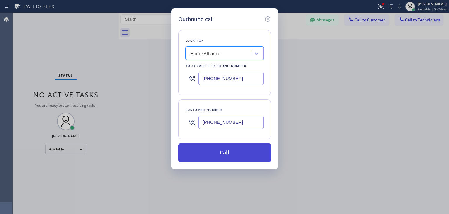
click at [241, 161] on button "Call" at bounding box center [224, 152] width 93 height 19
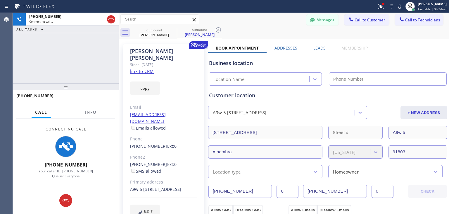
type input "[PHONE_NUMBER]"
click at [311, 15] on button "Messages" at bounding box center [323, 19] width 32 height 11
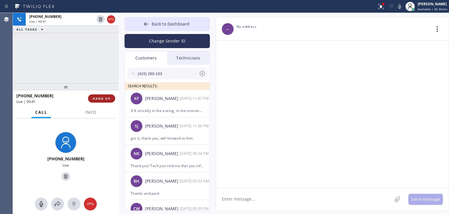
click at [103, 99] on span "HANG UP" at bounding box center [102, 98] width 18 height 4
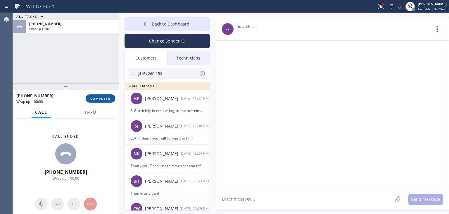
click at [103, 99] on span "COMPLETE" at bounding box center [100, 98] width 20 height 4
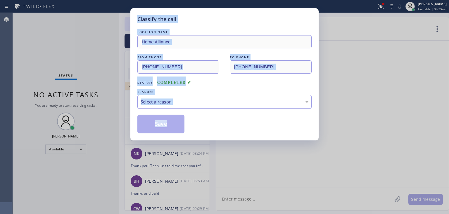
click at [103, 99] on div "Classify the call LOCATION NAME Home Alliance FROM PHONE [PHONE_NUMBER] TO PHON…" at bounding box center [224, 107] width 449 height 214
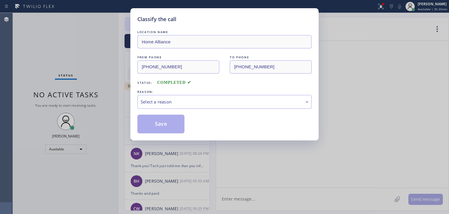
click at [214, 110] on div "LOCATION NAME Home Alliance FROM PHONE [PHONE_NUMBER] TO PHONE [PHONE_NUMBER] S…" at bounding box center [225, 81] width 174 height 104
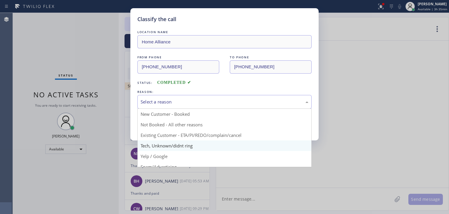
drag, startPoint x: 225, startPoint y: 107, endPoint x: 216, endPoint y: 142, distance: 36.3
click at [216, 109] on div "Select a reason New Customer - Booked Not Booked - All other reasons Existing C…" at bounding box center [225, 102] width 174 height 14
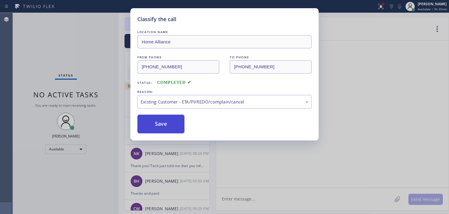
drag, startPoint x: 220, startPoint y: 136, endPoint x: 167, endPoint y: 126, distance: 54.2
click at [167, 126] on button "Save" at bounding box center [161, 123] width 47 height 19
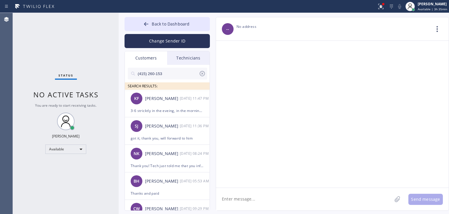
click at [203, 79] on div at bounding box center [202, 74] width 7 height 9
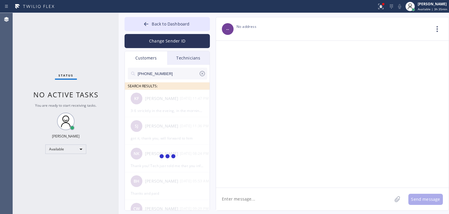
click at [185, 76] on input "[PHONE_NUMBER]" at bounding box center [168, 74] width 62 height 12
click at [185, 76] on input "(626) 457-418" at bounding box center [168, 74] width 62 height 12
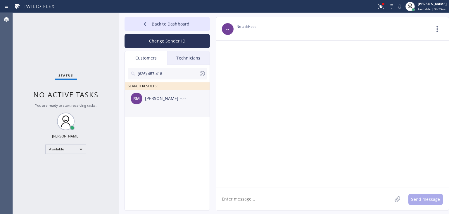
type input "(626) 457-418"
click at [172, 106] on div "RM [PERSON_NAME] --:--" at bounding box center [167, 99] width 85 height 18
click at [262, 190] on textarea at bounding box center [304, 199] width 176 height 23
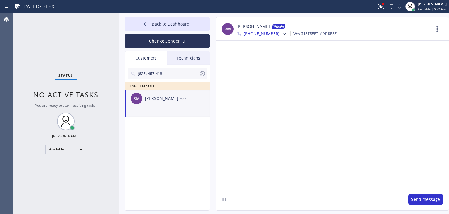
type textarea "J"
click at [254, 209] on textarea "Hello [PERSON_NAME], I'm texting you from Home Alliance about your fridge, you …" at bounding box center [309, 199] width 187 height 23
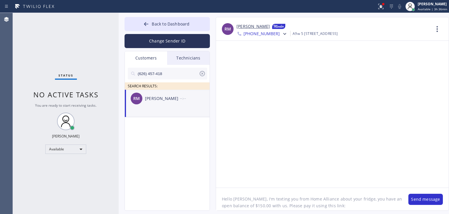
paste textarea "[URL][DOMAIN_NAME]"
click at [169, 25] on span "Back to Dashboard" at bounding box center [171, 24] width 38 height 6
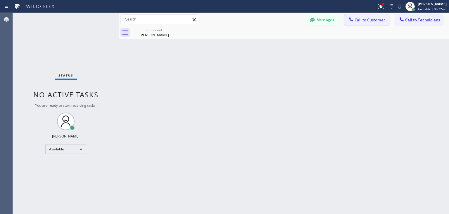
click at [379, 18] on span "Call to Customer" at bounding box center [370, 19] width 31 height 5
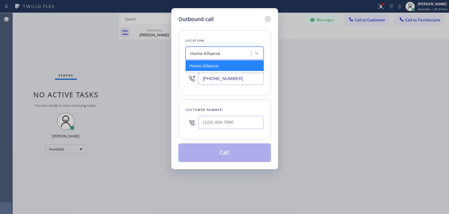
click at [205, 50] on div "Home Alliance" at bounding box center [205, 53] width 30 height 7
click at [214, 63] on div "Home Alliance" at bounding box center [225, 65] width 78 height 11
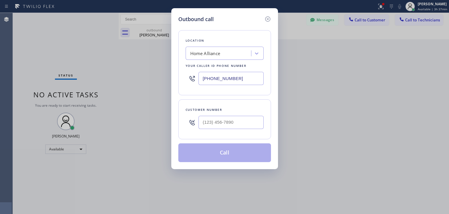
click at [219, 72] on input "[PHONE_NUMBER]" at bounding box center [231, 78] width 65 height 13
click at [267, 18] on icon at bounding box center [267, 19] width 7 height 7
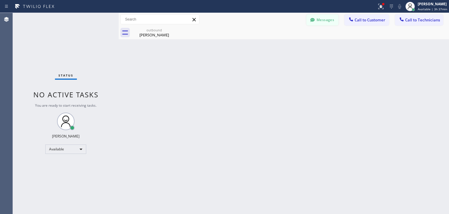
click at [326, 23] on button "Messages" at bounding box center [323, 19] width 32 height 11
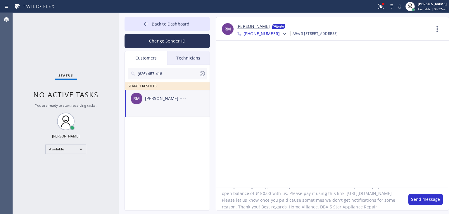
click at [346, 209] on textarea "Hello [PERSON_NAME], I'm texting you from Home Alliance about your fridge, you …" at bounding box center [309, 199] width 187 height 23
paste textarea "[PHONE_NUMBER]"
type textarea "Hello [PERSON_NAME], I'm texting you from Home Alliance about your fridge, you …"
click at [429, 197] on button "Send message" at bounding box center [426, 198] width 35 height 11
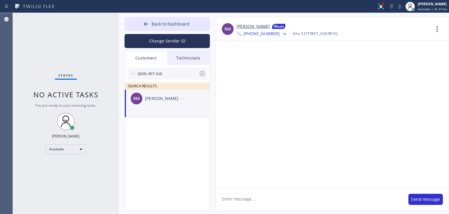
scroll to position [0, 0]
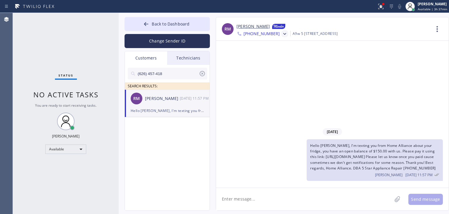
click at [282, 35] on icon at bounding box center [285, 34] width 6 height 6
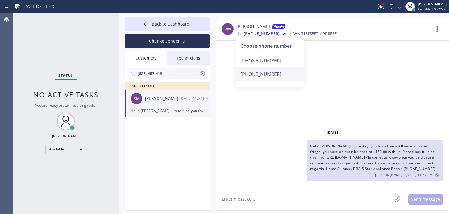
click at [285, 76] on div "[PHONE_NUMBER]" at bounding box center [270, 73] width 67 height 13
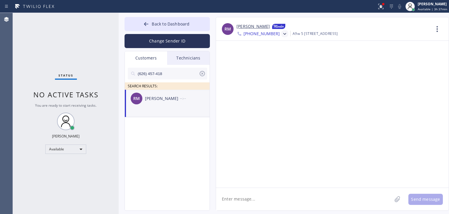
paste textarea "[PHONE_NUMBER]"
click at [301, 193] on textarea "[PHONE_NUMBER]" at bounding box center [304, 199] width 176 height 23
type textarea "("
click at [282, 34] on icon at bounding box center [285, 34] width 6 height 6
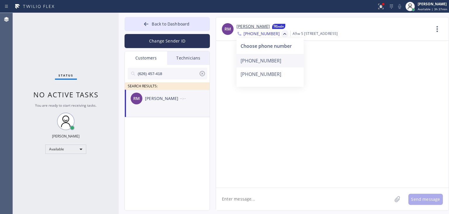
click at [287, 59] on div "[PHONE_NUMBER]" at bounding box center [270, 60] width 67 height 13
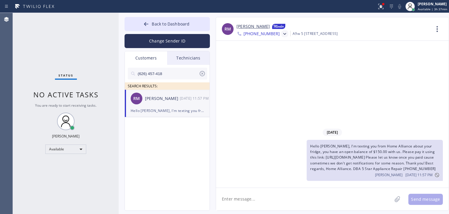
click at [322, 156] on span "Hello [PERSON_NAME], I'm texting you from Home Alliance about your fridge, you …" at bounding box center [373, 157] width 126 height 28
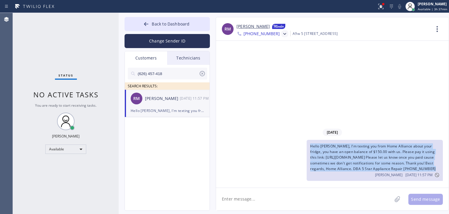
click at [322, 156] on span "Hello [PERSON_NAME], I'm texting you from Home Alliance about your fridge, you …" at bounding box center [373, 157] width 126 height 28
copy span "Hello [PERSON_NAME], I'm texting you from Home Alliance about your fridge, you …"
drag, startPoint x: 276, startPoint y: 37, endPoint x: 272, endPoint y: 51, distance: 14.0
click at [281, 37] on div at bounding box center [284, 33] width 7 height 7
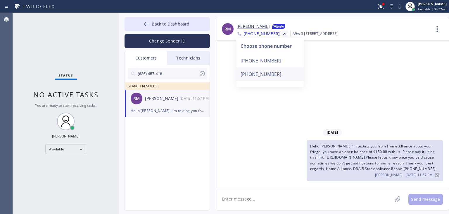
click at [271, 69] on div "[PHONE_NUMBER]" at bounding box center [270, 73] width 67 height 13
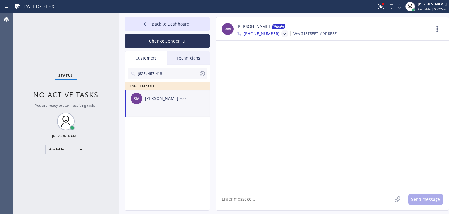
paste textarea "Hello [PERSON_NAME], I'm texting you from Home Alliance about your fridge, you …"
type textarea "Hello [PERSON_NAME], I'm texting you from Home Alliance about your fridge, you …"
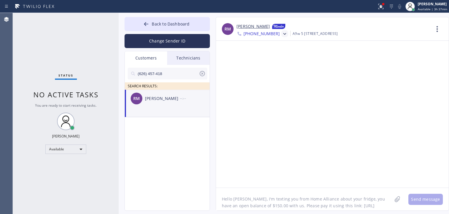
click at [287, 194] on textarea "Hello [PERSON_NAME], I'm texting you from Home Alliance about your fridge, you …" at bounding box center [304, 199] width 176 height 23
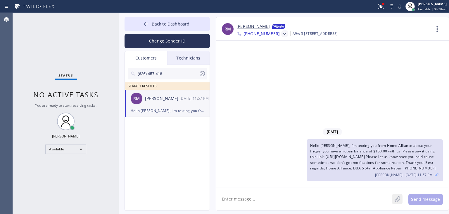
click at [395, 193] on button at bounding box center [397, 198] width 11 height 11
click at [280, 34] on div at bounding box center [284, 34] width 8 height 7
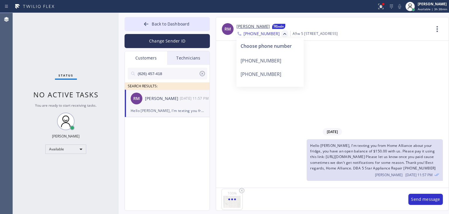
click at [322, 100] on div "[DATE] Hello [PERSON_NAME], I'm texting you from Home Alliance about your fridg…" at bounding box center [332, 114] width 233 height 147
click at [414, 200] on button "Send message" at bounding box center [426, 198] width 35 height 11
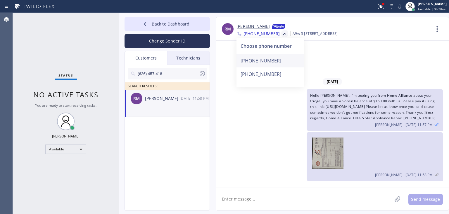
click at [272, 60] on div "[PHONE_NUMBER]" at bounding box center [270, 60] width 67 height 13
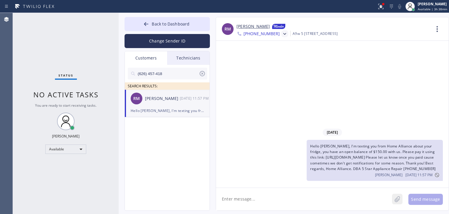
click at [399, 198] on icon at bounding box center [397, 199] width 5 height 6
click at [282, 35] on icon at bounding box center [285, 34] width 6 height 6
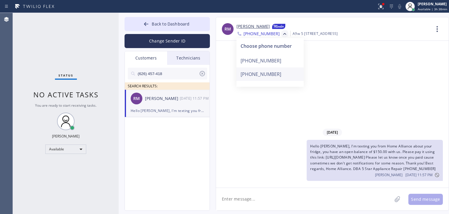
click at [278, 71] on div "[PHONE_NUMBER]" at bounding box center [270, 73] width 67 height 13
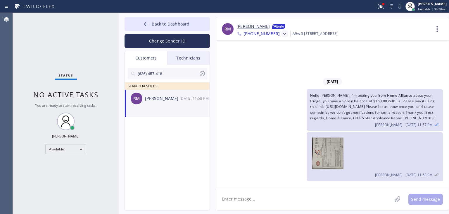
click at [282, 35] on icon at bounding box center [285, 34] width 6 height 6
click at [388, 106] on span "Hello [PERSON_NAME], I'm texting you from Home Alliance about your fridge, you …" at bounding box center [373, 107] width 126 height 28
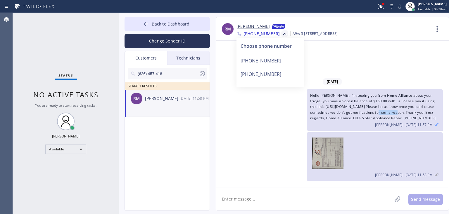
click at [388, 106] on span "Hello [PERSON_NAME], I'm texting you from Home Alliance about your fridge, you …" at bounding box center [373, 107] width 126 height 28
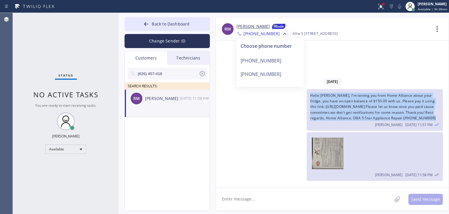
click at [388, 106] on span "Hello [PERSON_NAME], I'm texting you from Home Alliance about your fridge, you …" at bounding box center [373, 107] width 126 height 28
copy span "Hello [PERSON_NAME], I'm texting you from Home Alliance about your fridge, you …"
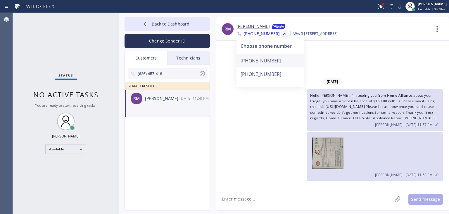
click at [286, 64] on div "[PHONE_NUMBER]" at bounding box center [270, 60] width 67 height 13
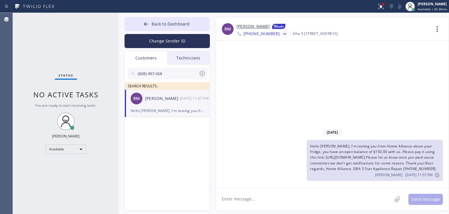
paste textarea "Hello [PERSON_NAME], I'm texting you from Home Alliance about your fridge, you …"
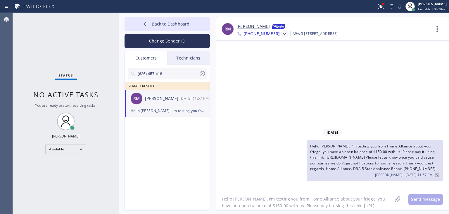
click at [302, 201] on textarea "Hello [PERSON_NAME], I'm texting you from Home Alliance about your fridge, you …" at bounding box center [304, 199] width 176 height 23
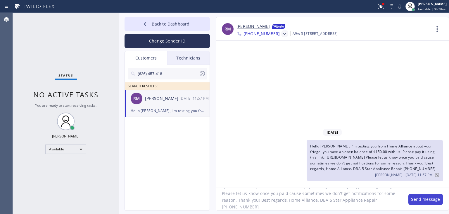
type textarea "Hello [PERSON_NAME], I'm texting you from Home Alliance about your fridge, you …"
click at [418, 196] on button "Send message" at bounding box center [426, 198] width 35 height 11
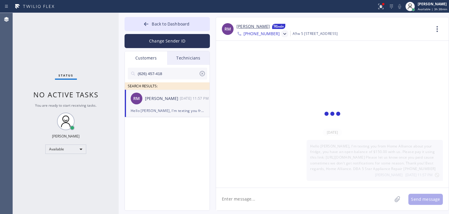
scroll to position [0, 0]
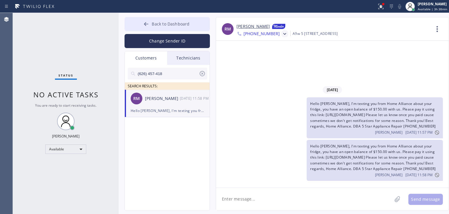
click at [183, 23] on span "Back to Dashboard" at bounding box center [171, 24] width 38 height 6
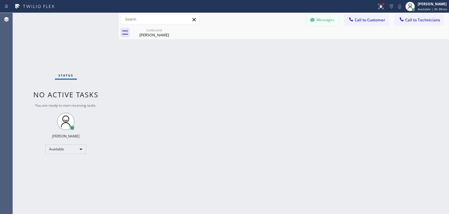
click at [327, 16] on button "Messages" at bounding box center [323, 19] width 32 height 11
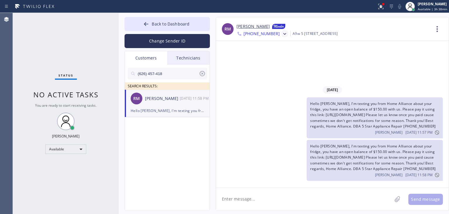
click at [203, 75] on icon at bounding box center [202, 73] width 7 height 7
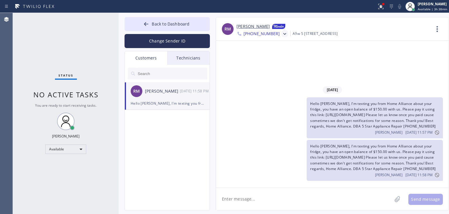
click at [282, 32] on icon at bounding box center [285, 34] width 6 height 6
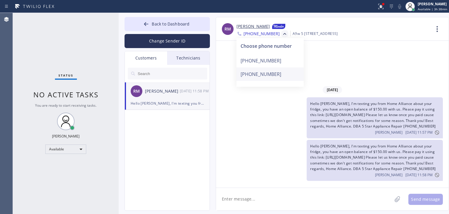
click at [268, 73] on div "[PHONE_NUMBER]" at bounding box center [270, 73] width 67 height 13
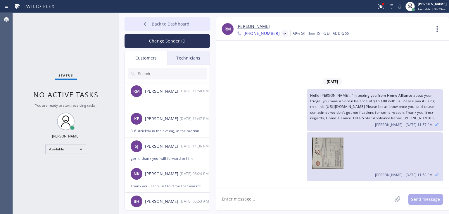
click at [164, 20] on button "Back to Dashboard" at bounding box center [167, 24] width 85 height 14
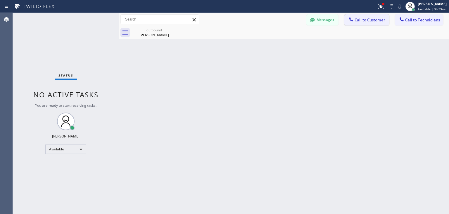
click at [373, 23] on button "Call to Customer" at bounding box center [367, 19] width 45 height 11
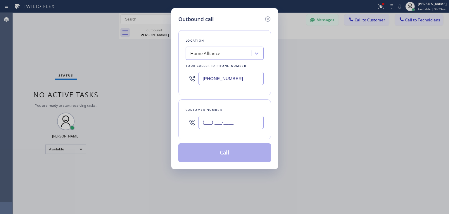
paste input "714) 271-9784"
click at [227, 116] on input "[PHONE_NUMBER]" at bounding box center [231, 122] width 65 height 13
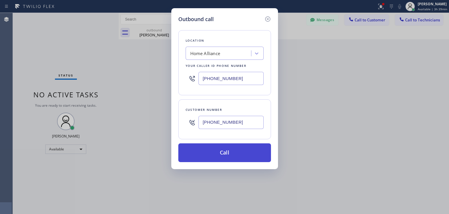
type input "[PHONE_NUMBER]"
click at [223, 149] on button "Call" at bounding box center [224, 152] width 93 height 19
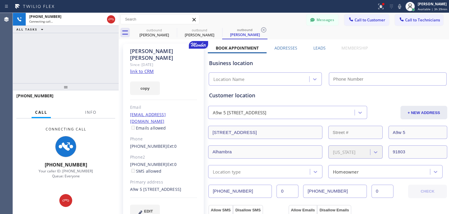
type input "[PHONE_NUMBER]"
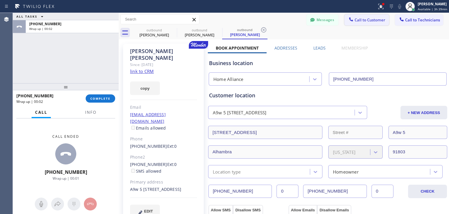
click at [363, 16] on button "Call to Customer" at bounding box center [367, 19] width 45 height 11
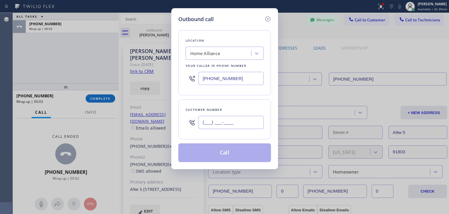
paste input "714) 271-9784"
click at [223, 119] on input "[PHONE_NUMBER]" at bounding box center [231, 122] width 65 height 13
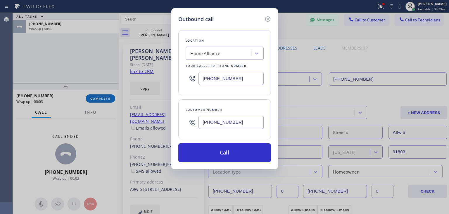
type input "[PHONE_NUMBER]"
click at [224, 140] on div "Location Home Alliance Your caller id phone number [PHONE_NUMBER] Customer numb…" at bounding box center [224, 92] width 93 height 139
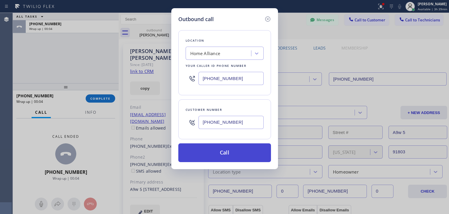
click at [224, 153] on button "Call" at bounding box center [224, 152] width 93 height 19
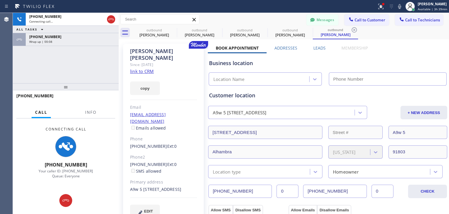
type input "[PHONE_NUMBER]"
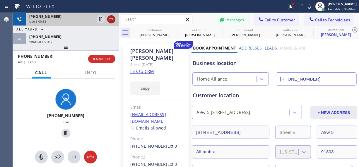
click at [108, 21] on icon at bounding box center [111, 19] width 7 height 7
click at [94, 21] on div "Live | 00:52" at bounding box center [61, 21] width 65 height 4
click at [103, 21] on div "Live | 00:53" at bounding box center [72, 21] width 86 height 4
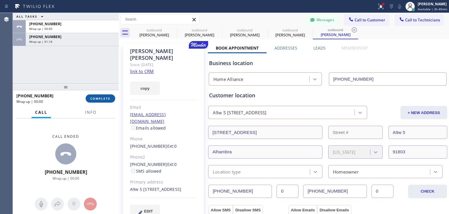
click at [104, 99] on span "COMPLETE" at bounding box center [100, 98] width 20 height 4
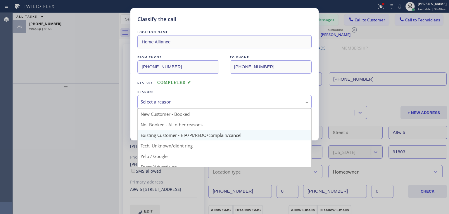
drag, startPoint x: 211, startPoint y: 103, endPoint x: 212, endPoint y: 137, distance: 34.0
click at [212, 109] on div "Select a reason New Customer - Booked Not Booked - All other reasons Existing C…" at bounding box center [225, 102] width 174 height 14
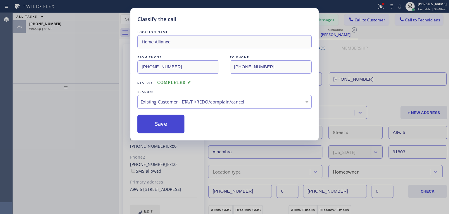
drag, startPoint x: 212, startPoint y: 137, endPoint x: 160, endPoint y: 126, distance: 52.9
click at [160, 126] on button "Save" at bounding box center [161, 123] width 47 height 19
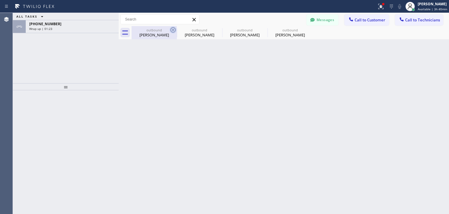
click at [171, 30] on icon at bounding box center [173, 29] width 7 height 7
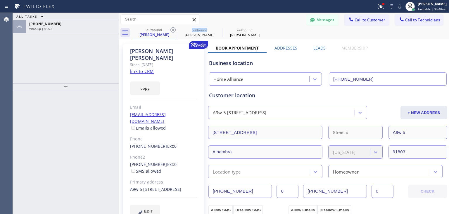
click at [171, 30] on icon at bounding box center [173, 29] width 7 height 7
click at [0, 0] on icon at bounding box center [0, 0] width 0 height 0
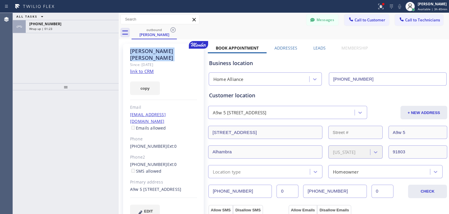
click at [171, 30] on icon at bounding box center [173, 29] width 7 height 7
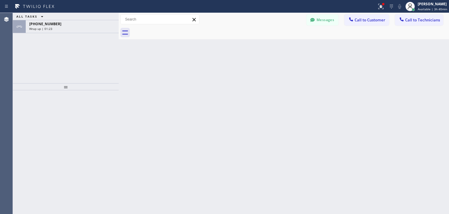
click at [171, 30] on div at bounding box center [291, 32] width 318 height 13
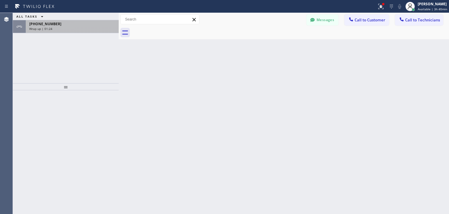
click at [98, 32] on div "[PHONE_NUMBER] Wrap up | 01:24" at bounding box center [71, 26] width 91 height 13
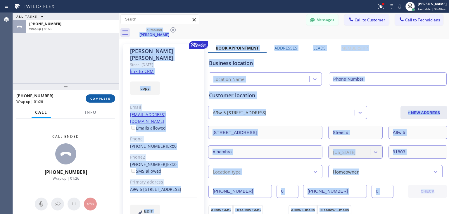
click at [111, 95] on button "COMPLETE" at bounding box center [101, 98] width 30 height 8
type input "[PHONE_NUMBER]"
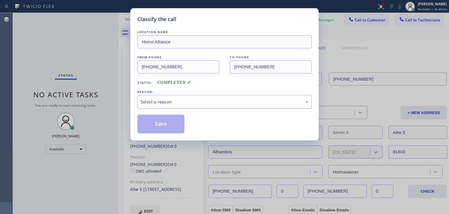
click at [284, 111] on div "LOCATION NAME Home Alliance FROM PHONE [PHONE_NUMBER] TO PHONE [PHONE_NUMBER] S…" at bounding box center [225, 81] width 174 height 104
click at [277, 108] on div "LOCATION NAME Home Alliance FROM PHONE [PHONE_NUMBER] TO PHONE [PHONE_NUMBER] S…" at bounding box center [225, 81] width 174 height 104
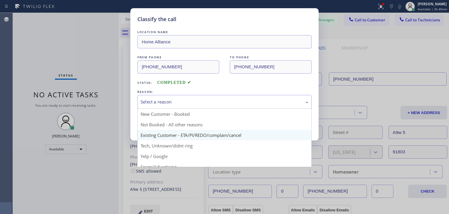
drag, startPoint x: 280, startPoint y: 99, endPoint x: 269, endPoint y: 138, distance: 40.7
click at [269, 109] on div "Select a reason New Customer - Booked Not Booked - All other reasons Existing C…" at bounding box center [225, 102] width 174 height 14
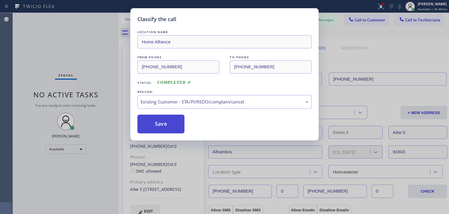
drag, startPoint x: 269, startPoint y: 138, endPoint x: 152, endPoint y: 133, distance: 117.4
click at [152, 133] on button "Save" at bounding box center [161, 123] width 47 height 19
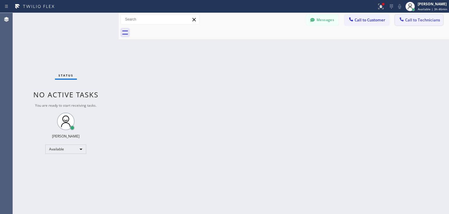
click at [414, 18] on span "Call to Technicians" at bounding box center [422, 19] width 35 height 5
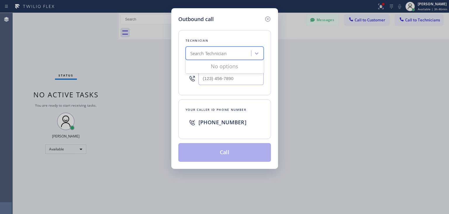
click at [222, 55] on div "Search Technician" at bounding box center [208, 53] width 36 height 7
type input "[PERSON_NAME]"
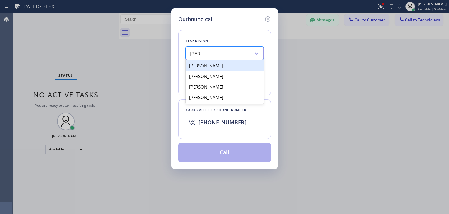
click at [223, 66] on div "[PERSON_NAME]" at bounding box center [225, 65] width 78 height 11
type input "[PHONE_NUMBER]"
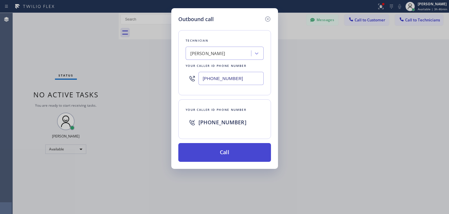
click at [222, 149] on button "Call" at bounding box center [224, 152] width 93 height 19
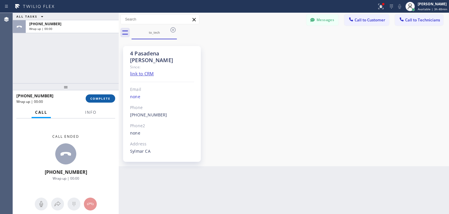
click at [103, 102] on button "COMPLETE" at bounding box center [101, 98] width 30 height 8
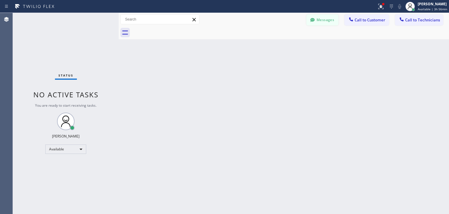
click at [325, 20] on button "Messages" at bounding box center [323, 19] width 32 height 11
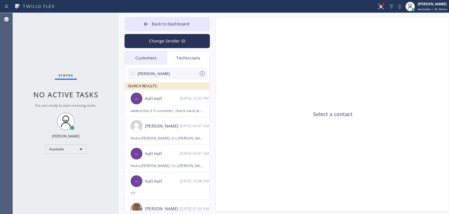
click at [137, 69] on input "[PERSON_NAME]" at bounding box center [168, 74] width 62 height 12
click at [150, 60] on div "Customers" at bounding box center [146, 57] width 42 height 13
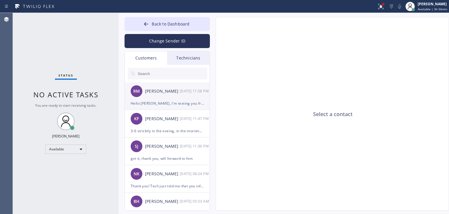
click at [161, 97] on div "RM [PERSON_NAME] [DATE] 11:58 PM" at bounding box center [167, 91] width 85 height 18
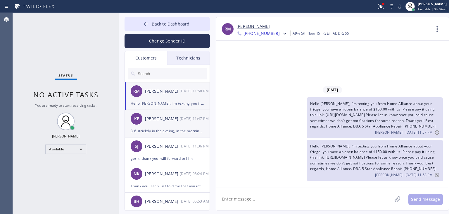
click at [174, 137] on li "[PERSON_NAME] [DATE] 11:47 PM 3-6 stricktly in the eveing, in the mornings he i…" at bounding box center [167, 151] width 85 height 28
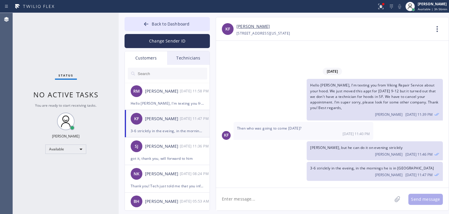
click at [262, 197] on textarea at bounding box center [304, 199] width 176 height 23
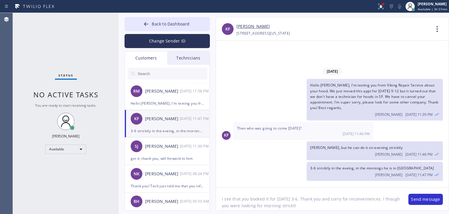
type textarea "I see that you booked it for [DATE] 3-6. Thank you and sorry for inconveniences…"
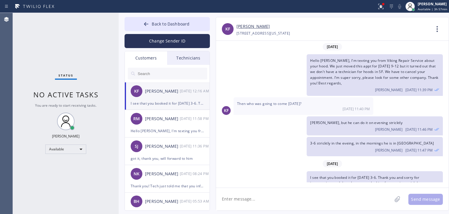
scroll to position [13, 0]
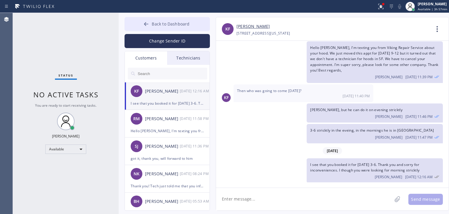
click at [180, 25] on span "Back to Dashboard" at bounding box center [171, 24] width 38 height 6
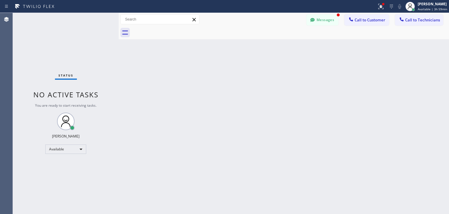
scroll to position [37, 0]
click at [326, 18] on button "Messages" at bounding box center [323, 19] width 32 height 11
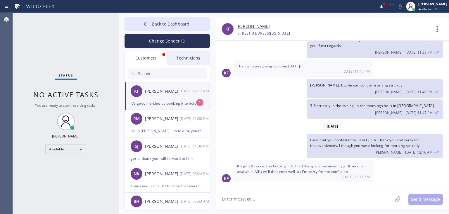
click at [154, 88] on div "[PERSON_NAME]" at bounding box center [162, 91] width 35 height 7
click at [328, 189] on textarea at bounding box center [304, 199] width 176 height 23
click at [322, 174] on div "[DATE] 12:17 AM" at bounding box center [303, 176] width 133 height 5
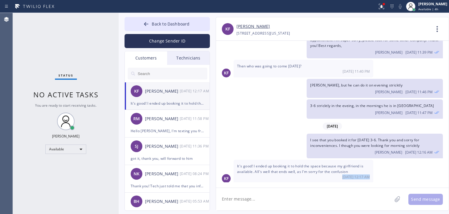
click at [337, 177] on div "It's good! I ended up booking it to hold the space because my girlfriend is ava…" at bounding box center [304, 170] width 140 height 23
click at [339, 181] on div "[DATE] Hello [PERSON_NAME], I'm texting you from Viking Repair Service about yo…" at bounding box center [332, 111] width 233 height 141
click at [181, 18] on button "Back to Dashboard" at bounding box center [167, 24] width 85 height 14
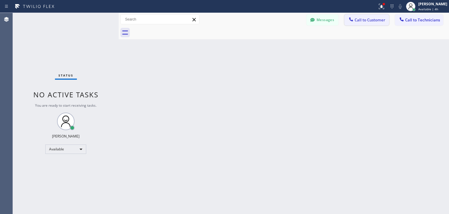
click at [357, 22] on span "Call to Customer" at bounding box center [370, 19] width 31 height 5
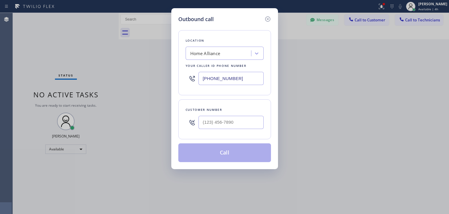
click at [254, 113] on div at bounding box center [231, 122] width 65 height 19
paste input "415) 215-2877"
click at [243, 127] on input "[PHONE_NUMBER]" at bounding box center [231, 122] width 65 height 13
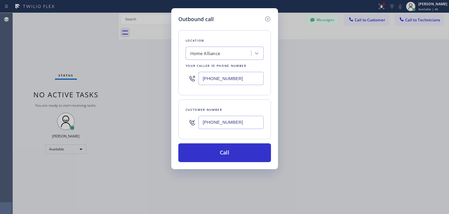
type input "[PHONE_NUMBER]"
click at [205, 46] on div "Location Home Alliance Your caller id phone number [PHONE_NUMBER]" at bounding box center [224, 62] width 93 height 65
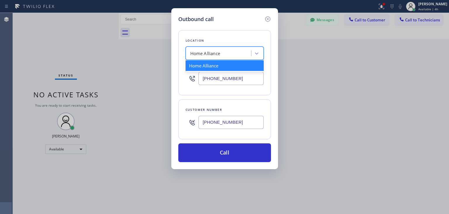
paste input "5 Star Appliance Repair [PERSON_NAME]"
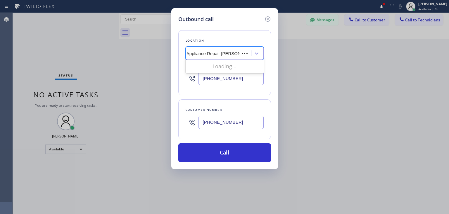
scroll to position [0, 8]
type input "5 Star Appliance Repair"
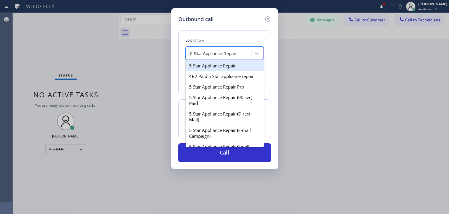
click at [235, 69] on div "5 Star Appliance Repair" at bounding box center [225, 65] width 78 height 11
type input "[PHONE_NUMBER]"
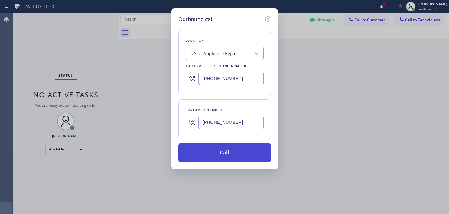
click at [235, 152] on button "Call" at bounding box center [224, 152] width 93 height 19
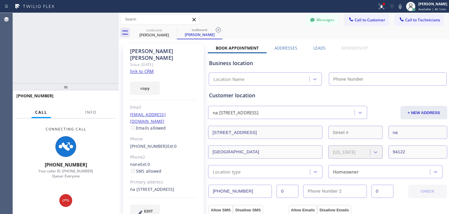
type input "[PHONE_NUMBER]"
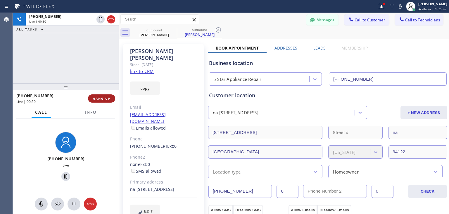
click at [110, 100] on button "HANG UP" at bounding box center [101, 98] width 27 height 8
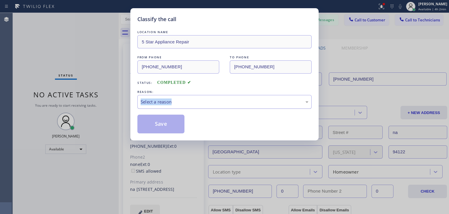
click at [169, 101] on div "Classify the call LOCATION NAME 5 Star Appliance Repair FROM PHONE [PHONE_NUMBE…" at bounding box center [224, 107] width 449 height 214
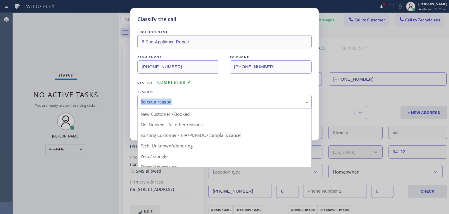
click at [169, 101] on div "Select a reason" at bounding box center [225, 101] width 168 height 7
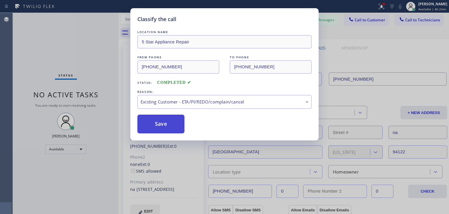
drag, startPoint x: 183, startPoint y: 136, endPoint x: 151, endPoint y: 118, distance: 36.9
click at [151, 118] on button "Save" at bounding box center [161, 123] width 47 height 19
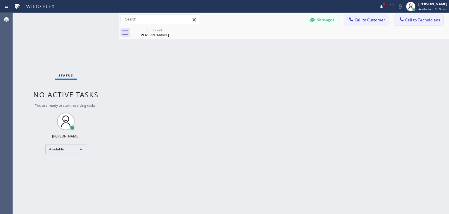
click at [415, 24] on button "Call to Technicians" at bounding box center [419, 19] width 48 height 11
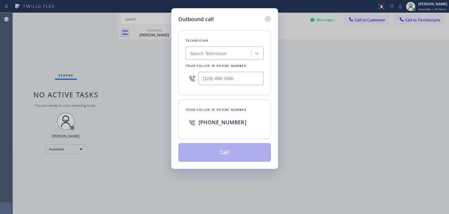
click at [255, 44] on div "Technician Search Technician Your caller id phone number" at bounding box center [224, 62] width 93 height 65
click at [245, 49] on div "Search Technician" at bounding box center [220, 53] width 64 height 10
type input "[PERSON_NAME]"
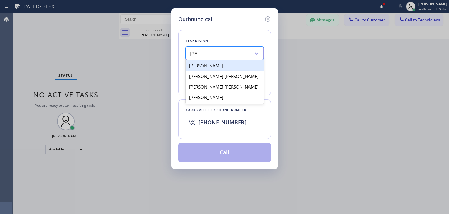
click at [231, 67] on div "[PERSON_NAME]" at bounding box center [225, 65] width 78 height 11
type input "[PHONE_NUMBER]"
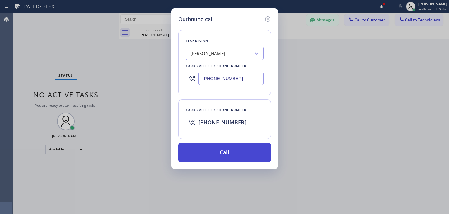
click at [238, 152] on button "Call" at bounding box center [224, 152] width 93 height 19
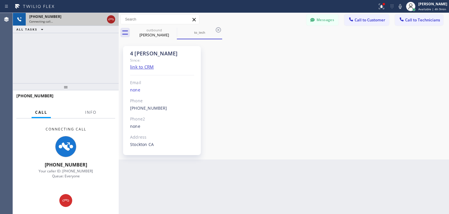
click at [109, 18] on icon at bounding box center [111, 19] width 7 height 7
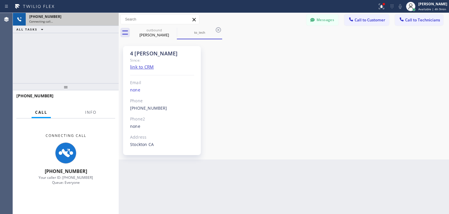
click at [109, 18] on div "[PHONE_NUMBER]" at bounding box center [72, 16] width 86 height 5
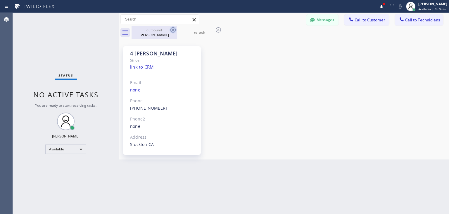
drag, startPoint x: 109, startPoint y: 18, endPoint x: 171, endPoint y: 32, distance: 62.9
click at [171, 32] on icon at bounding box center [173, 29] width 7 height 7
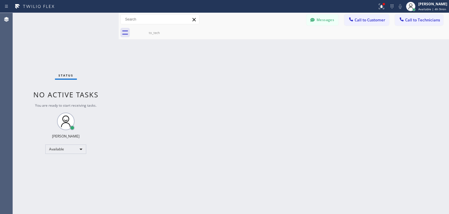
click at [0, 0] on icon at bounding box center [0, 0] width 0 height 0
click at [365, 23] on button "Call to Customer" at bounding box center [367, 19] width 45 height 11
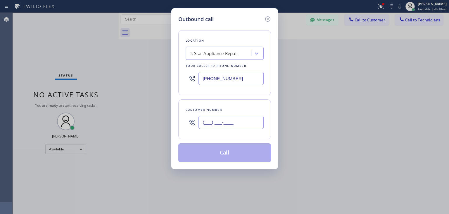
paste input "310) 420-9538"
click at [225, 117] on input "[PHONE_NUMBER]" at bounding box center [231, 122] width 65 height 13
type input "[PHONE_NUMBER]"
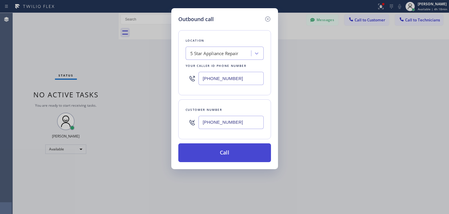
click at [226, 149] on button "Call" at bounding box center [224, 152] width 93 height 19
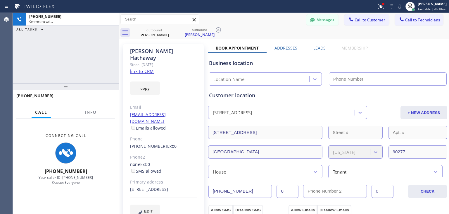
type input "[PHONE_NUMBER]"
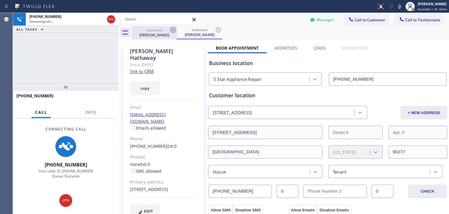
click at [173, 30] on icon at bounding box center [173, 29] width 5 height 5
click at [177, 30] on div "outbound [PERSON_NAME]" at bounding box center [199, 32] width 45 height 13
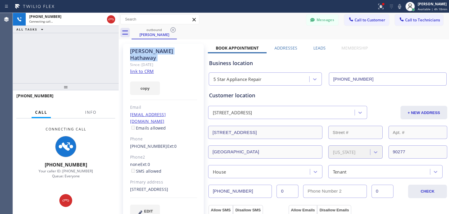
click at [173, 30] on icon at bounding box center [173, 29] width 5 height 5
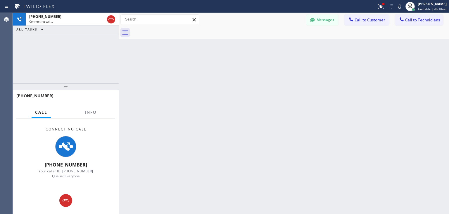
click at [173, 30] on div at bounding box center [291, 32] width 318 height 13
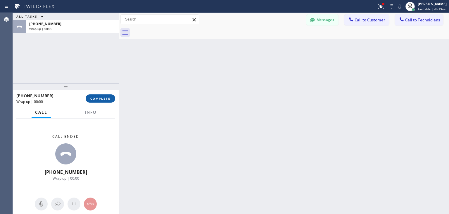
click at [103, 98] on span "COMPLETE" at bounding box center [100, 98] width 20 height 4
click at [425, 20] on span "Call to Technicians" at bounding box center [422, 19] width 35 height 5
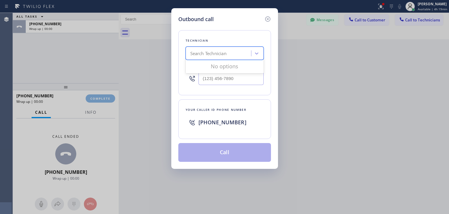
type input "a"
click at [223, 57] on div "Search Technician a" at bounding box center [220, 53] width 64 height 10
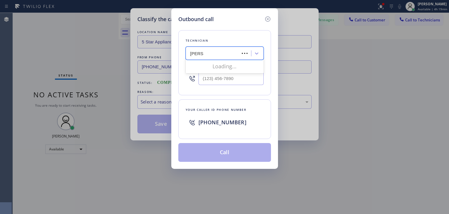
type input "[PERSON_NAME]"
click at [231, 66] on div "[PERSON_NAME] Eranosyan" at bounding box center [225, 65] width 78 height 11
type input "[PHONE_NUMBER]"
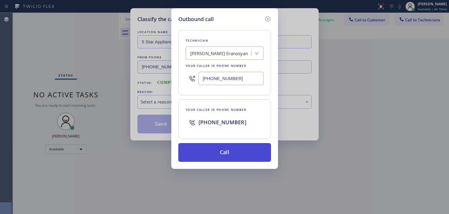
click at [218, 159] on button "Call" at bounding box center [224, 152] width 93 height 19
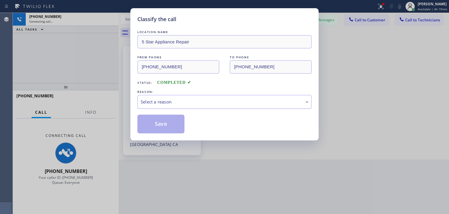
scroll to position [60, 0]
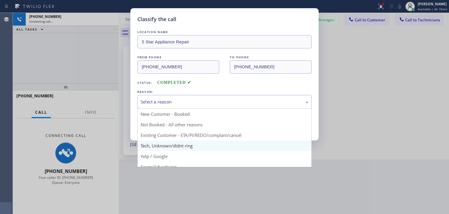
drag, startPoint x: 300, startPoint y: 101, endPoint x: 261, endPoint y: 150, distance: 62.8
click at [261, 109] on div "Select a reason New Customer - Booked Not Booked - All other reasons Existing C…" at bounding box center [225, 102] width 174 height 14
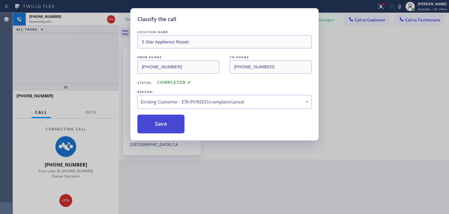
click at [166, 127] on button "Save" at bounding box center [161, 123] width 47 height 19
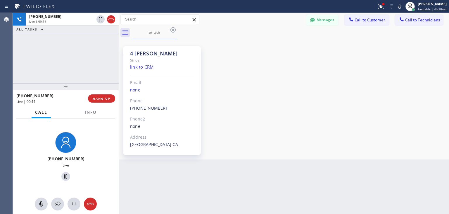
click at [438, 105] on div "4 [PERSON_NAME] Since: link to CRM Email none Phone [PHONE_NUMBER] Outbound cal…" at bounding box center [284, 99] width 328 height 117
click at [171, 30] on icon at bounding box center [173, 29] width 5 height 5
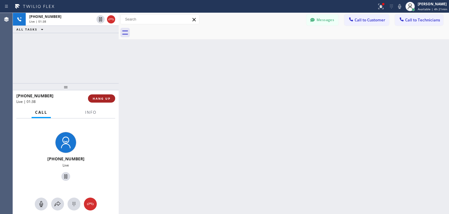
click at [98, 99] on span "HANG UP" at bounding box center [102, 98] width 18 height 4
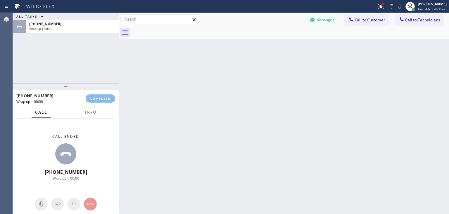
click at [292, 0] on html "Status report Issues detected These issues could affect your workflow. Please c…" at bounding box center [224, 107] width 449 height 214
click at [327, 12] on div "Status report Issues detected These issues could affect your workflow. Please c…" at bounding box center [224, 6] width 449 height 13
click at [326, 16] on button "Messages" at bounding box center [323, 19] width 32 height 11
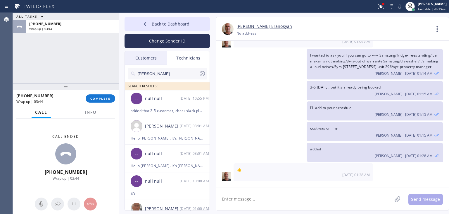
click at [145, 59] on div "Customers" at bounding box center [146, 57] width 42 height 13
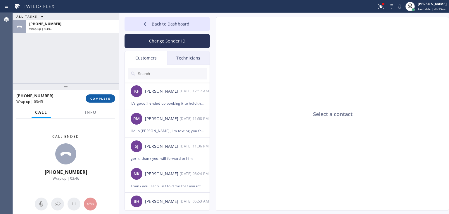
click at [89, 97] on button "COMPLETE" at bounding box center [101, 98] width 30 height 8
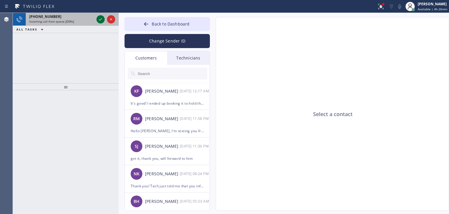
click at [102, 19] on icon at bounding box center [100, 19] width 7 height 7
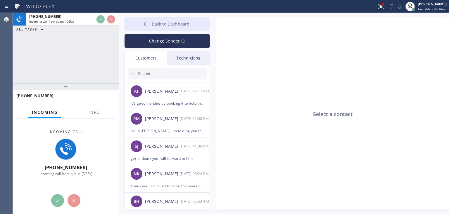
click at [158, 21] on span "Back to Dashboard" at bounding box center [171, 24] width 38 height 6
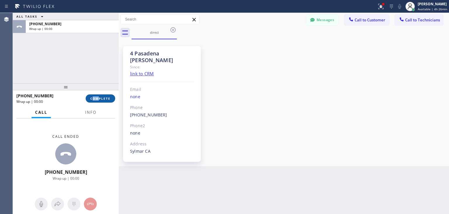
drag, startPoint x: 94, startPoint y: 93, endPoint x: 99, endPoint y: 99, distance: 7.7
click at [99, 99] on div "[PHONE_NUMBER] Wrap up | 00:00 COMPLETE" at bounding box center [65, 98] width 99 height 15
click at [99, 99] on span "COMPLETE" at bounding box center [100, 98] width 20 height 4
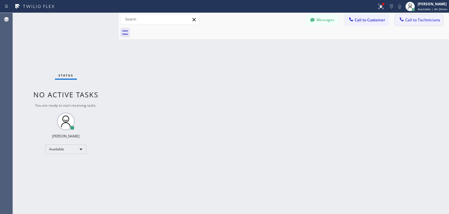
click at [421, 17] on button "Call to Technicians" at bounding box center [419, 19] width 48 height 11
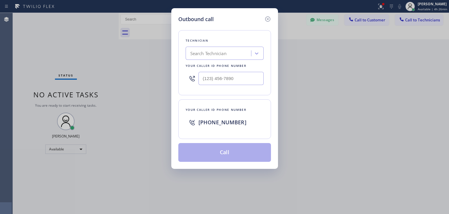
click at [213, 45] on div "Technician Search Technician Your caller id phone number" at bounding box center [224, 62] width 93 height 65
click at [212, 58] on div "Search Technician" at bounding box center [220, 53] width 64 height 10
type input "[PERSON_NAME]"
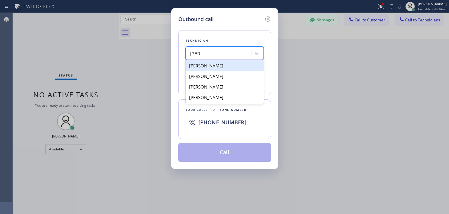
click at [247, 67] on div "[PERSON_NAME]" at bounding box center [225, 65] width 78 height 11
type input "[PHONE_NUMBER]"
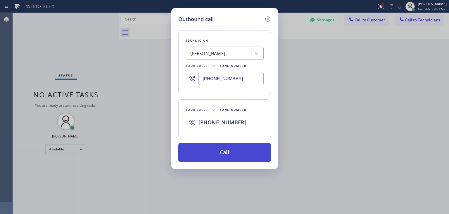
click at [241, 152] on button "Call" at bounding box center [224, 152] width 93 height 19
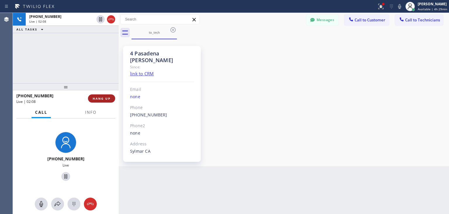
click at [110, 98] on span "HANG UP" at bounding box center [102, 98] width 18 height 4
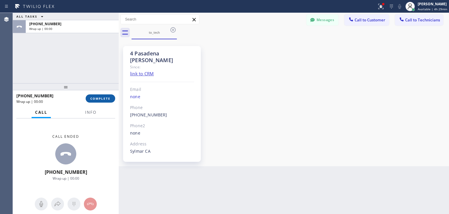
click at [110, 98] on span "COMPLETE" at bounding box center [100, 98] width 20 height 4
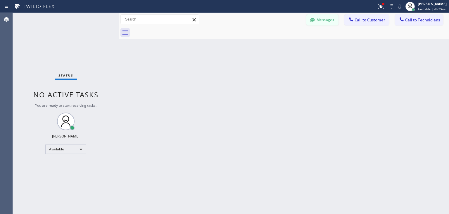
click at [325, 23] on button "Messages" at bounding box center [323, 19] width 32 height 11
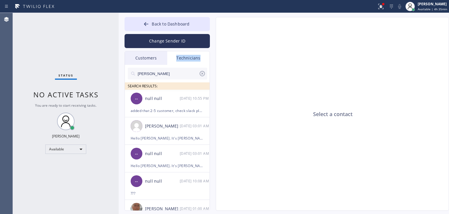
click at [158, 64] on div "Customers Technicians [PERSON_NAME] [DATE] 12:17 AM It's good! I ended up booki…" at bounding box center [167, 130] width 85 height 159
click at [158, 64] on div "Customers" at bounding box center [146, 57] width 42 height 13
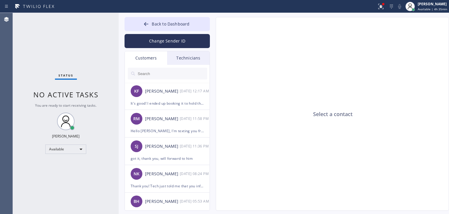
click at [164, 79] on input "text" at bounding box center [172, 74] width 70 height 12
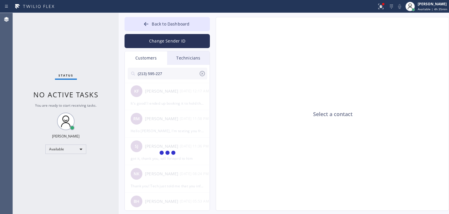
click at [179, 73] on input "(213) 595-227" at bounding box center [168, 74] width 62 height 12
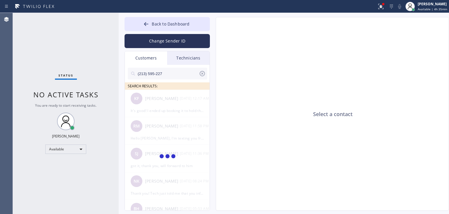
type input "(213) 595-227"
click at [180, 97] on div at bounding box center [167, 157] width 85 height 134
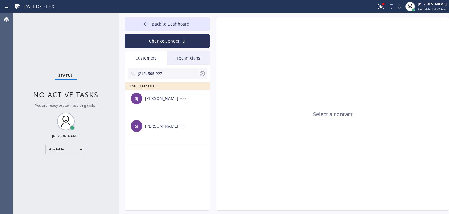
click at [182, 106] on div "[PERSON_NAME] --:--" at bounding box center [167, 99] width 85 height 18
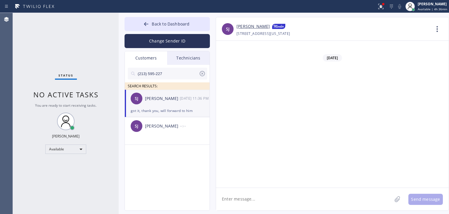
click at [181, 112] on div "got it, thank you, will forward to him" at bounding box center [167, 110] width 73 height 7
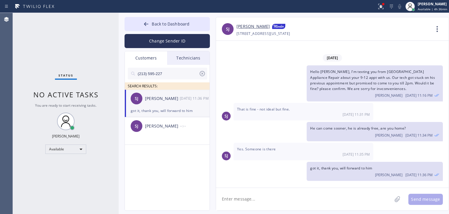
click at [269, 203] on textarea at bounding box center [304, 199] width 176 height 23
type textarea "h"
click at [298, 199] on textarea "Hello Smantha, Please pay $252.00" at bounding box center [309, 199] width 187 height 23
paste textarea "[URL][DOMAIN_NAME]"
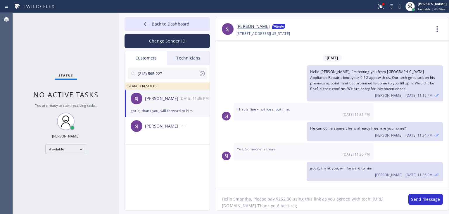
scroll to position [5, 0]
click at [179, 129] on div "[PERSON_NAME] --:--" at bounding box center [167, 126] width 85 height 18
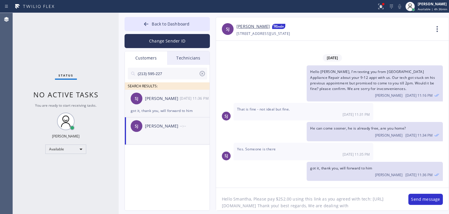
click at [176, 117] on li "[PERSON_NAME] [DATE] 11:36 PM got it, thank you, will forward to him" at bounding box center [167, 131] width 85 height 28
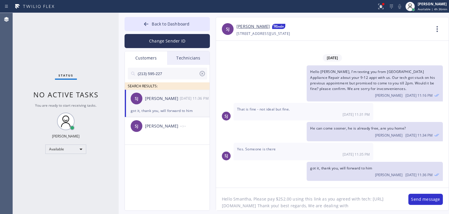
click at [311, 204] on textarea "Hello Smantha, Please pay $252.00 using this link as you agreed with tech: [URL…" at bounding box center [309, 199] width 187 height 23
click at [262, 26] on link "[PERSON_NAME]" at bounding box center [253, 26] width 33 height 7
click at [277, 207] on textarea "Hello Smantha, Please pay $252.00 using this link as you agreed with tech: [URL…" at bounding box center [309, 199] width 187 height 23
type textarea "Hello Smantha, Please pay $252.00 using this link as you agreed with tech: [URL…"
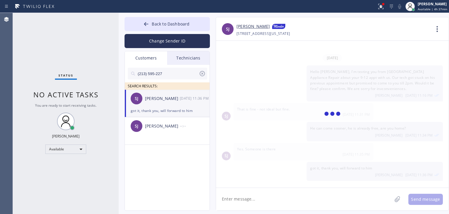
scroll to position [43, 0]
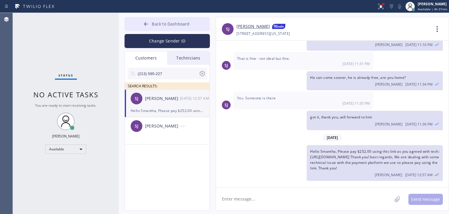
click at [178, 27] on button "Back to Dashboard" at bounding box center [167, 24] width 85 height 14
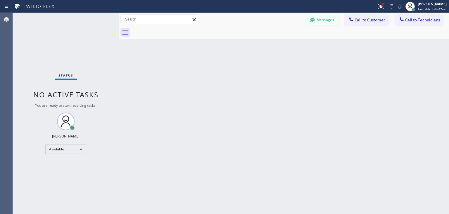
click at [322, 20] on button "Messages" at bounding box center [323, 19] width 32 height 11
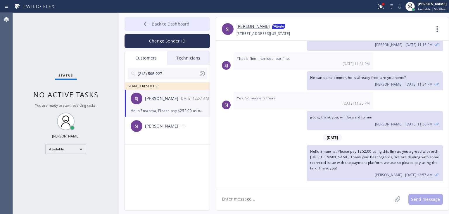
click at [194, 26] on button "Back to Dashboard" at bounding box center [167, 24] width 85 height 14
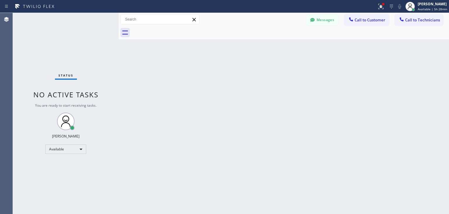
click at [412, 26] on div "Messages Call to Customer Call to Technicians Outbound call Location [GEOGRAPHI…" at bounding box center [284, 19] width 331 height 13
click at [413, 24] on button "Call to Technicians" at bounding box center [419, 19] width 48 height 11
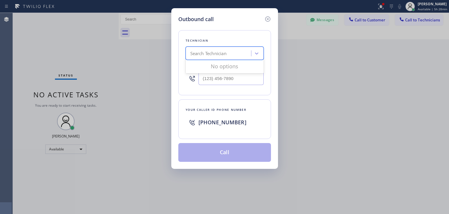
click at [238, 54] on div "Search Technician" at bounding box center [220, 53] width 64 height 10
type input "[PERSON_NAME]"
click at [231, 67] on div "[PERSON_NAME]" at bounding box center [225, 65] width 78 height 11
type input "[PHONE_NUMBER]"
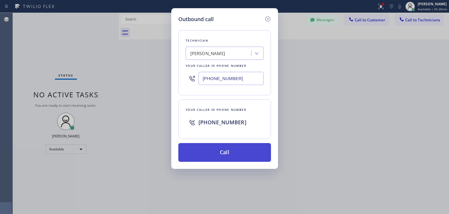
click at [232, 149] on button "Call" at bounding box center [224, 152] width 93 height 19
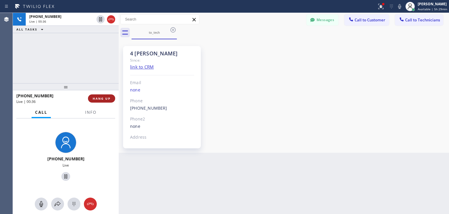
click at [104, 94] on button "HANG UP" at bounding box center [101, 98] width 27 height 8
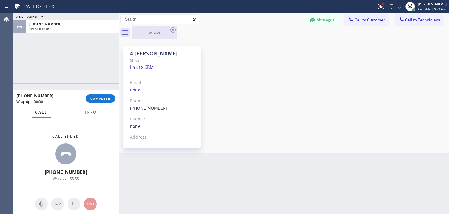
click at [169, 28] on div "ALL TASKS ALL TASKS ACTIVE TASKS TASKS IN WRAP UP [PHONE_NUMBER] Wrap up | 00:0…" at bounding box center [231, 113] width 436 height 201
click at [170, 28] on div "to_tech" at bounding box center [154, 32] width 45 height 13
click at [170, 28] on icon at bounding box center [173, 29] width 7 height 7
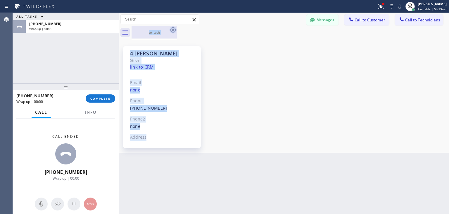
click at [170, 28] on div "to_tech" at bounding box center [291, 32] width 318 height 13
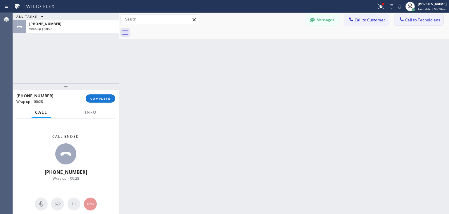
click at [431, 16] on button "Call to Technicians" at bounding box center [419, 19] width 48 height 11
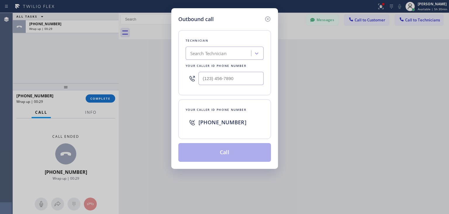
click at [226, 46] on div "Technician Search Technician Your caller id phone number" at bounding box center [224, 62] width 93 height 65
click at [226, 52] on div "Search Technician" at bounding box center [208, 53] width 36 height 7
type input "[PERSON_NAME]"
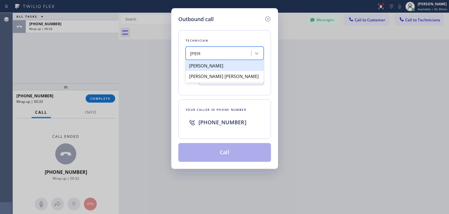
click at [246, 63] on div "[PERSON_NAME]" at bounding box center [225, 65] width 78 height 11
type input "[PHONE_NUMBER]"
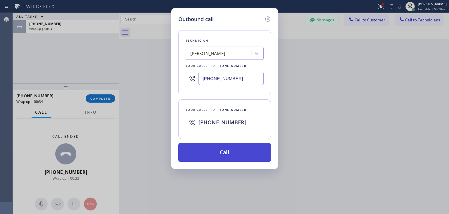
click at [238, 158] on button "Call" at bounding box center [224, 152] width 93 height 19
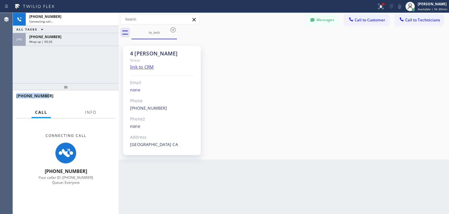
drag, startPoint x: 111, startPoint y: 97, endPoint x: 84, endPoint y: 49, distance: 54.8
click at [84, 49] on div "[PHONE_NUMBER] Connecting call… ALL TASKS ALL TASKS ACTIVE TASKS TASKS IN WRAP …" at bounding box center [66, 113] width 106 height 201
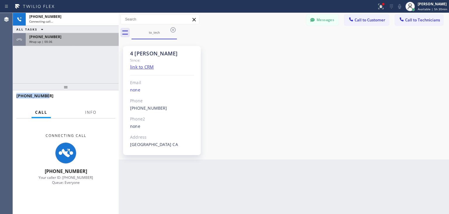
click at [90, 45] on div "[PHONE_NUMBER] Wrap up | 00:36" at bounding box center [71, 39] width 91 height 13
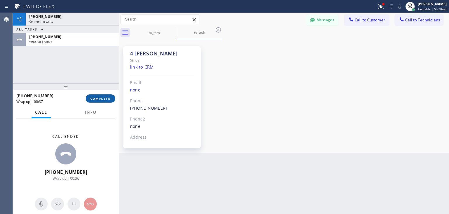
drag, startPoint x: 104, startPoint y: 102, endPoint x: 109, endPoint y: 98, distance: 6.5
click at [109, 98] on div "[PHONE_NUMBER] Wrap up | 00:37 COMPLETE" at bounding box center [65, 98] width 99 height 15
click at [109, 98] on span "COMPLETE" at bounding box center [100, 98] width 20 height 4
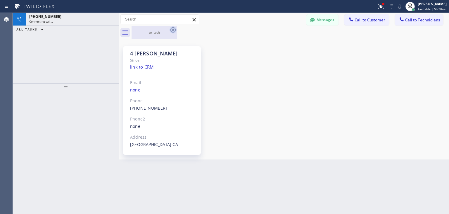
click at [171, 31] on icon at bounding box center [173, 29] width 7 height 7
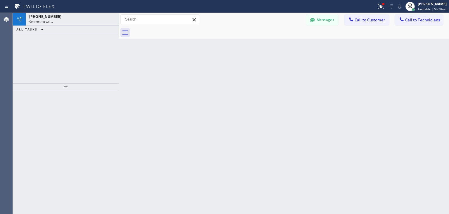
click at [171, 31] on div at bounding box center [291, 32] width 318 height 13
drag, startPoint x: 171, startPoint y: 31, endPoint x: 305, endPoint y: 226, distance: 236.9
click at [305, 213] on html "Status report Issues detected These issues could affect your workflow. Please c…" at bounding box center [224, 107] width 449 height 214
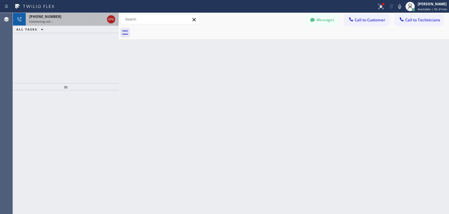
click at [107, 23] on div at bounding box center [111, 19] width 8 height 7
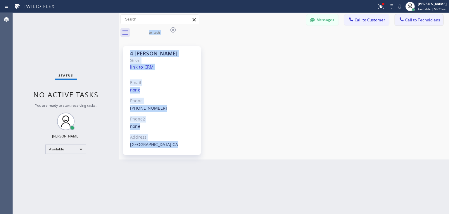
click at [412, 21] on span "Call to Technicians" at bounding box center [422, 19] width 35 height 5
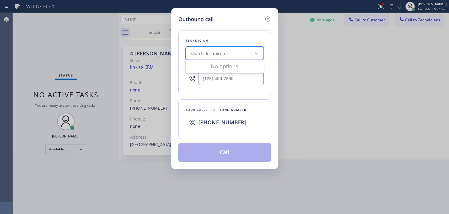
click at [236, 48] on div "Search Technician" at bounding box center [220, 53] width 64 height 10
type input "jack"
drag, startPoint x: 229, startPoint y: 62, endPoint x: 228, endPoint y: 73, distance: 11.1
click at [228, 73] on div "[PERSON_NAME] [PERSON_NAME]" at bounding box center [225, 70] width 78 height 23
click at [239, 66] on div "[PERSON_NAME]" at bounding box center [225, 65] width 78 height 11
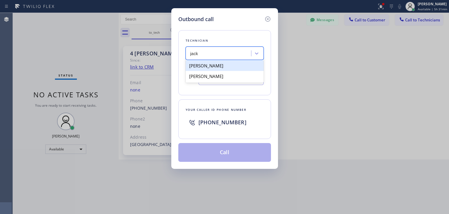
type input "[PHONE_NUMBER]"
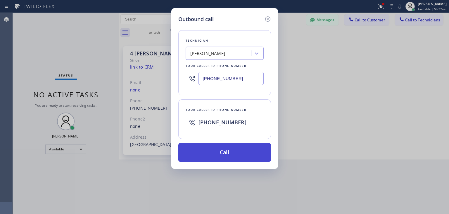
click at [236, 158] on button "Call" at bounding box center [224, 152] width 93 height 19
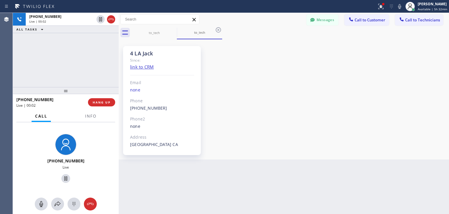
drag, startPoint x: 92, startPoint y: 90, endPoint x: 94, endPoint y: 94, distance: 4.8
click at [94, 94] on div at bounding box center [66, 90] width 106 height 7
click at [99, 104] on span "HANG UP" at bounding box center [102, 102] width 18 height 4
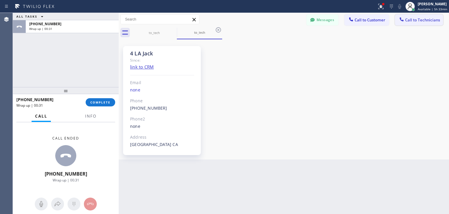
click at [427, 21] on span "Call to Technicians" at bounding box center [422, 19] width 35 height 5
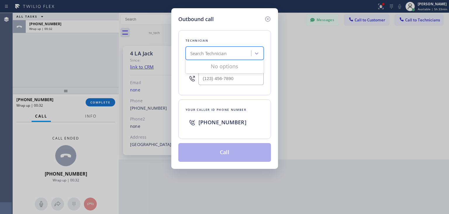
click at [239, 47] on div "Search Technician" at bounding box center [225, 53] width 78 height 13
type input "[PERSON_NAME]"
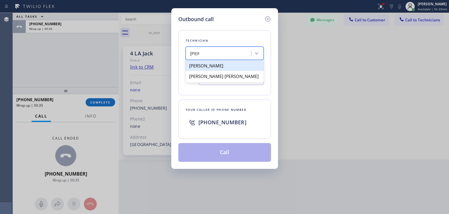
click at [237, 66] on div "[PERSON_NAME]" at bounding box center [225, 65] width 78 height 11
type input "[PHONE_NUMBER]"
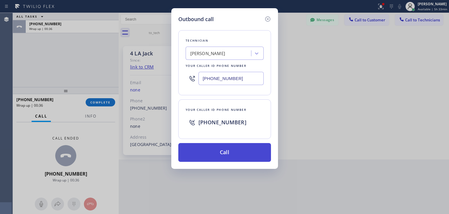
click at [231, 156] on button "Call" at bounding box center [224, 152] width 93 height 19
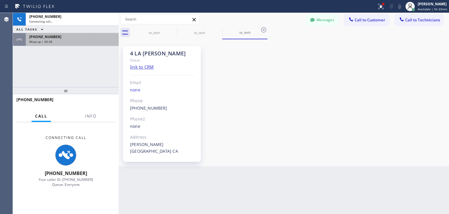
click at [111, 36] on div "[PHONE_NUMBER]" at bounding box center [72, 36] width 86 height 5
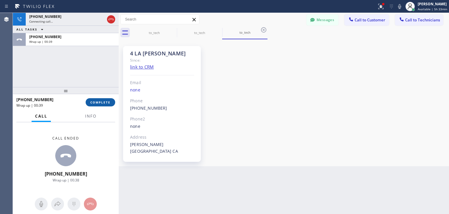
click at [105, 99] on button "COMPLETE" at bounding box center [101, 102] width 30 height 8
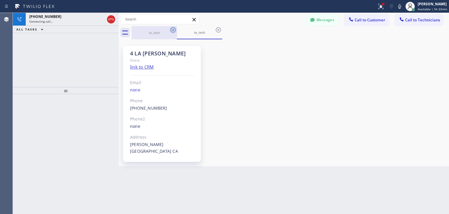
click at [173, 32] on icon at bounding box center [173, 29] width 5 height 5
click at [216, 32] on icon at bounding box center [218, 29] width 5 height 5
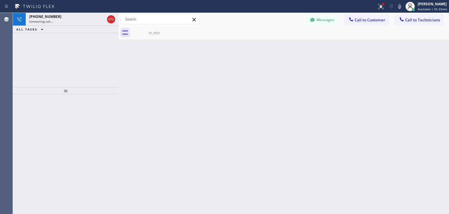
click at [0, 0] on icon at bounding box center [0, 0] width 0 height 0
click at [428, 20] on span "Call to Technicians" at bounding box center [422, 19] width 35 height 5
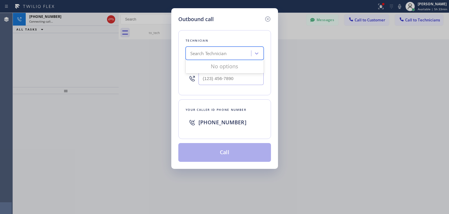
click at [210, 53] on div "Search Technician" at bounding box center [208, 53] width 36 height 7
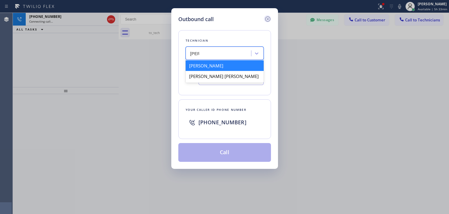
type input "[PERSON_NAME]"
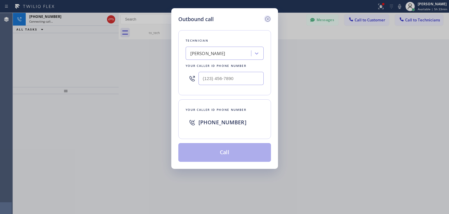
click at [268, 20] on icon at bounding box center [267, 19] width 7 height 7
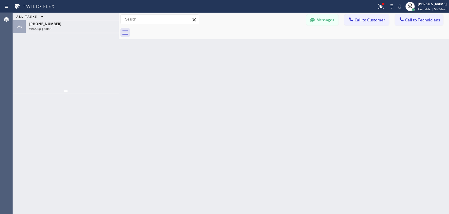
click at [111, 20] on div "ALL TASKS ALL TASKS ACTIVE TASKS TASKS IN WRAP UP [PHONE_NUMBER] Wrap up | 00:00" at bounding box center [66, 23] width 106 height 20
click at [111, 20] on div "[PHONE_NUMBER] Wrap up | 00:00" at bounding box center [71, 26] width 91 height 13
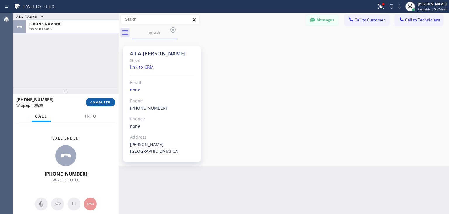
click at [105, 102] on span "COMPLETE" at bounding box center [100, 102] width 20 height 4
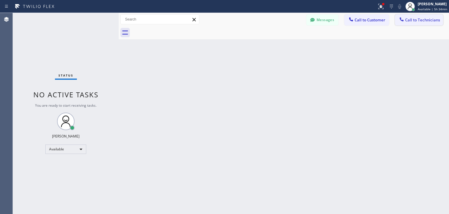
click at [402, 24] on button "Call to Technicians" at bounding box center [419, 19] width 48 height 11
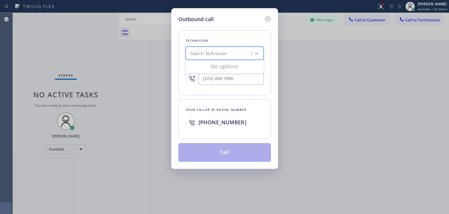
click at [204, 52] on div "Search Technician" at bounding box center [208, 53] width 36 height 7
type input "n"
type input "[PERSON_NAME]"
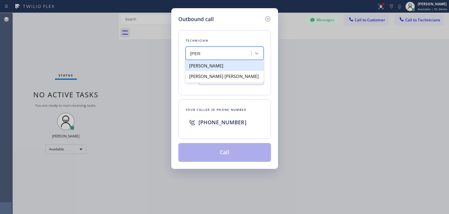
click at [246, 67] on div "[PERSON_NAME]" at bounding box center [225, 65] width 78 height 11
type input "[PHONE_NUMBER]"
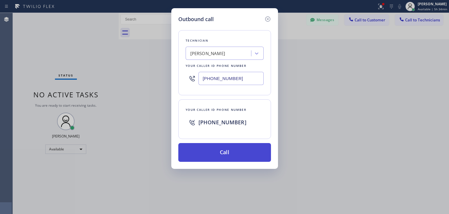
click at [247, 154] on button "Call" at bounding box center [224, 152] width 93 height 19
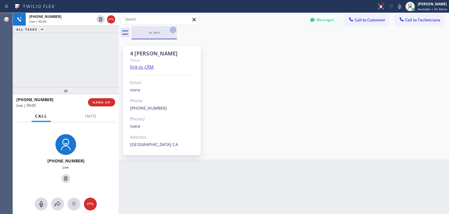
click at [172, 32] on icon at bounding box center [173, 29] width 7 height 7
